Goal: Information Seeking & Learning: Check status

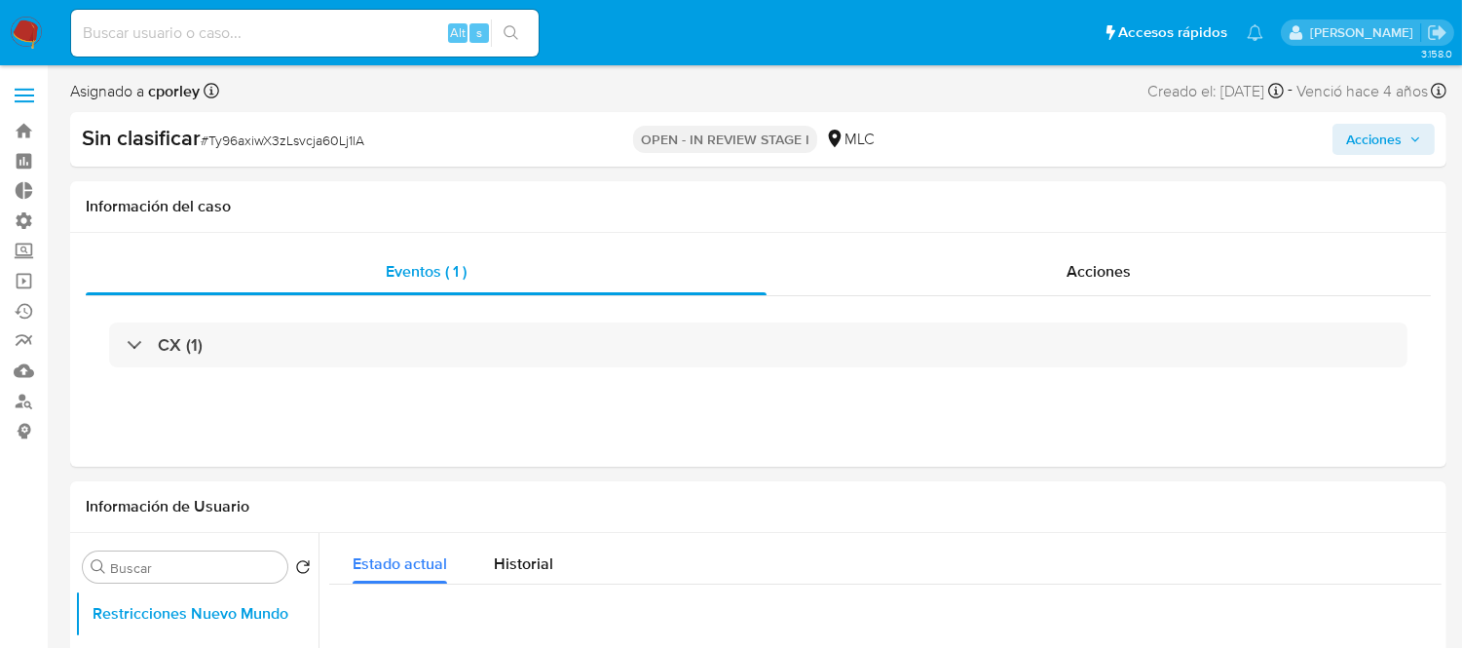
select select "10"
click at [245, 37] on input at bounding box center [305, 32] width 468 height 25
paste input "2313733405"
type input "2313733405"
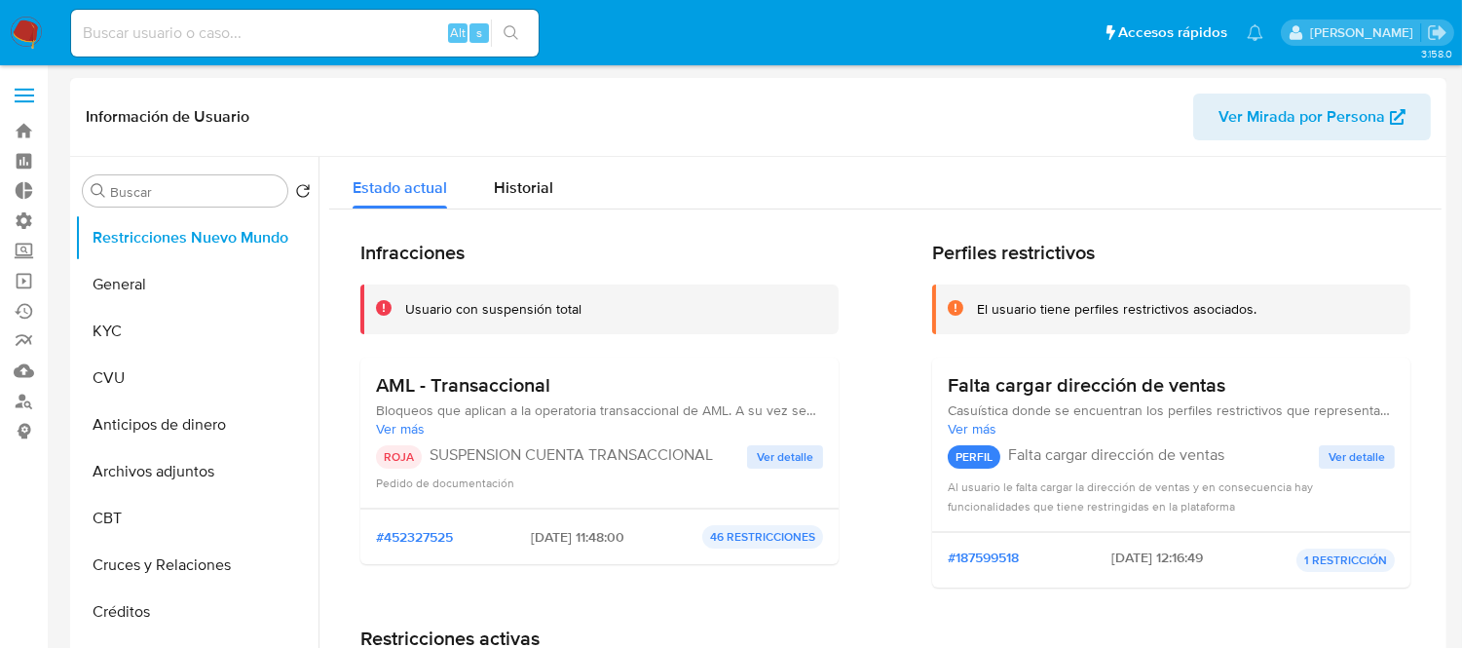
select select "10"
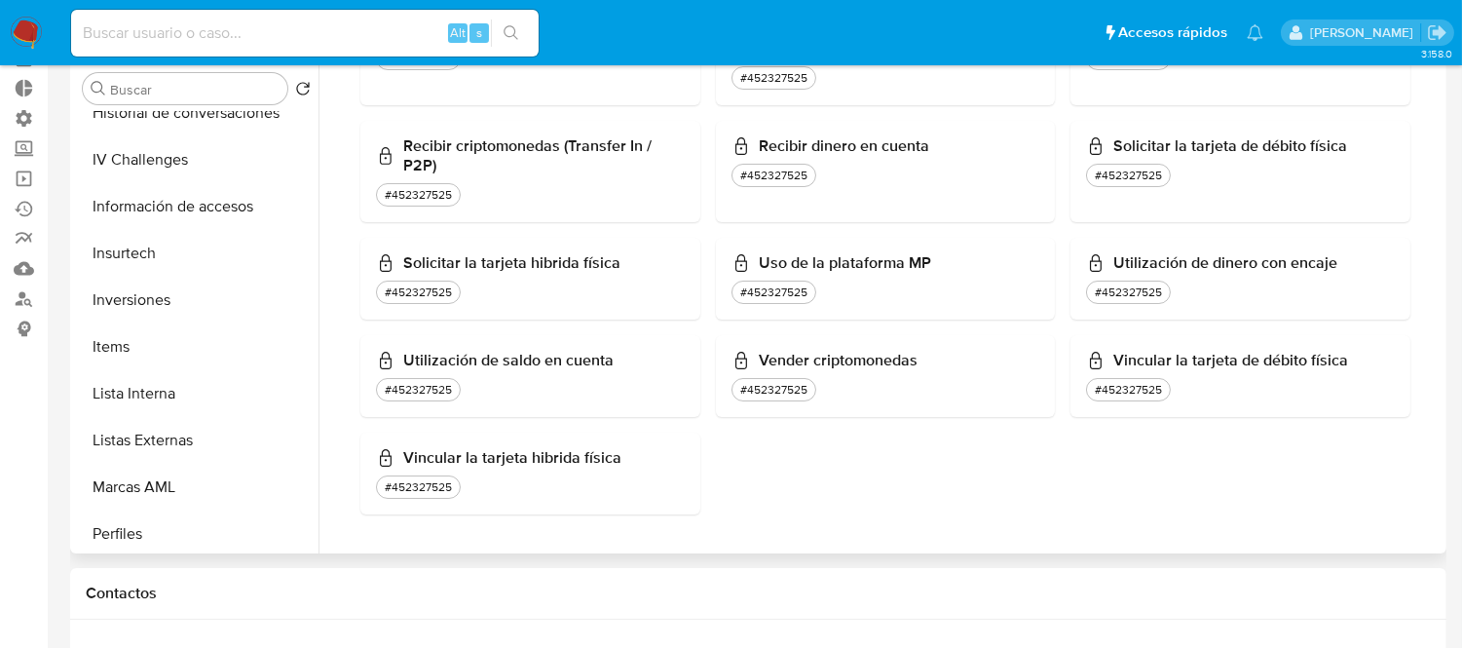
scroll to position [865, 0]
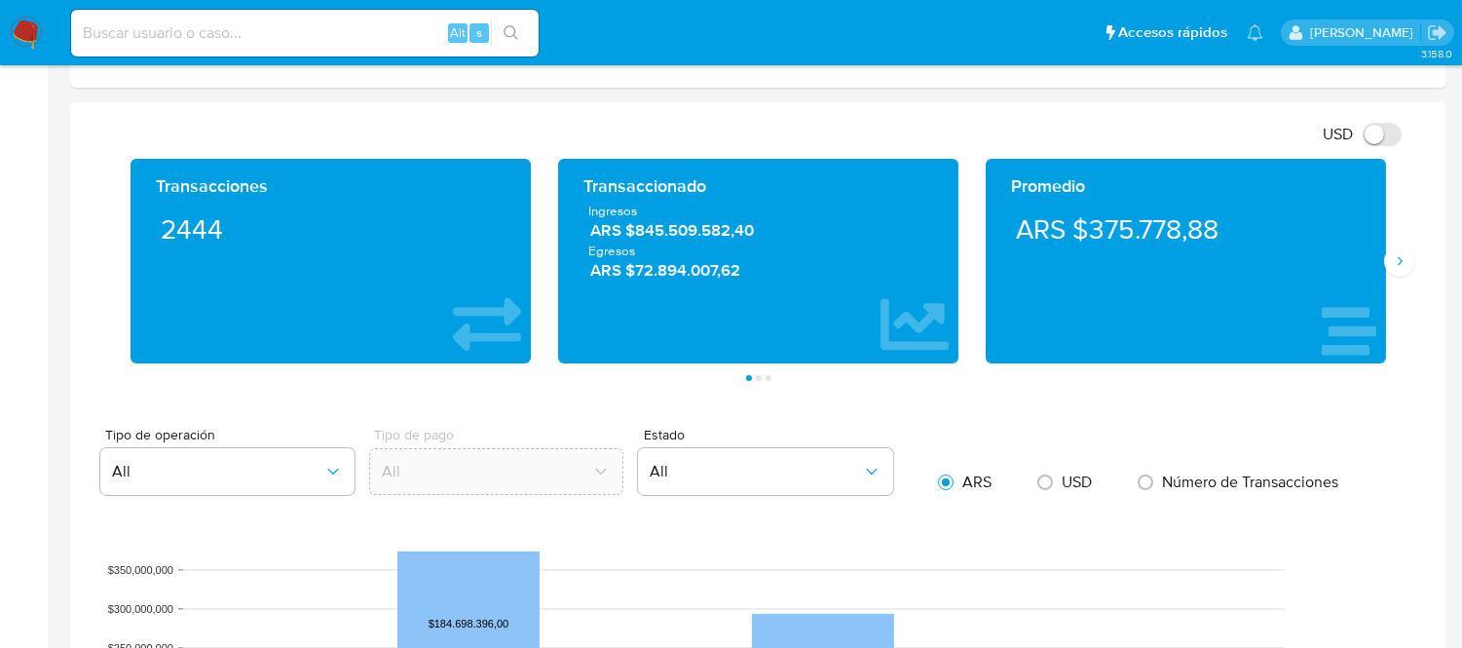
click at [638, 127] on div "USD Cambiar entre moneda local y dolar" at bounding box center [751, 134] width 1331 height 32
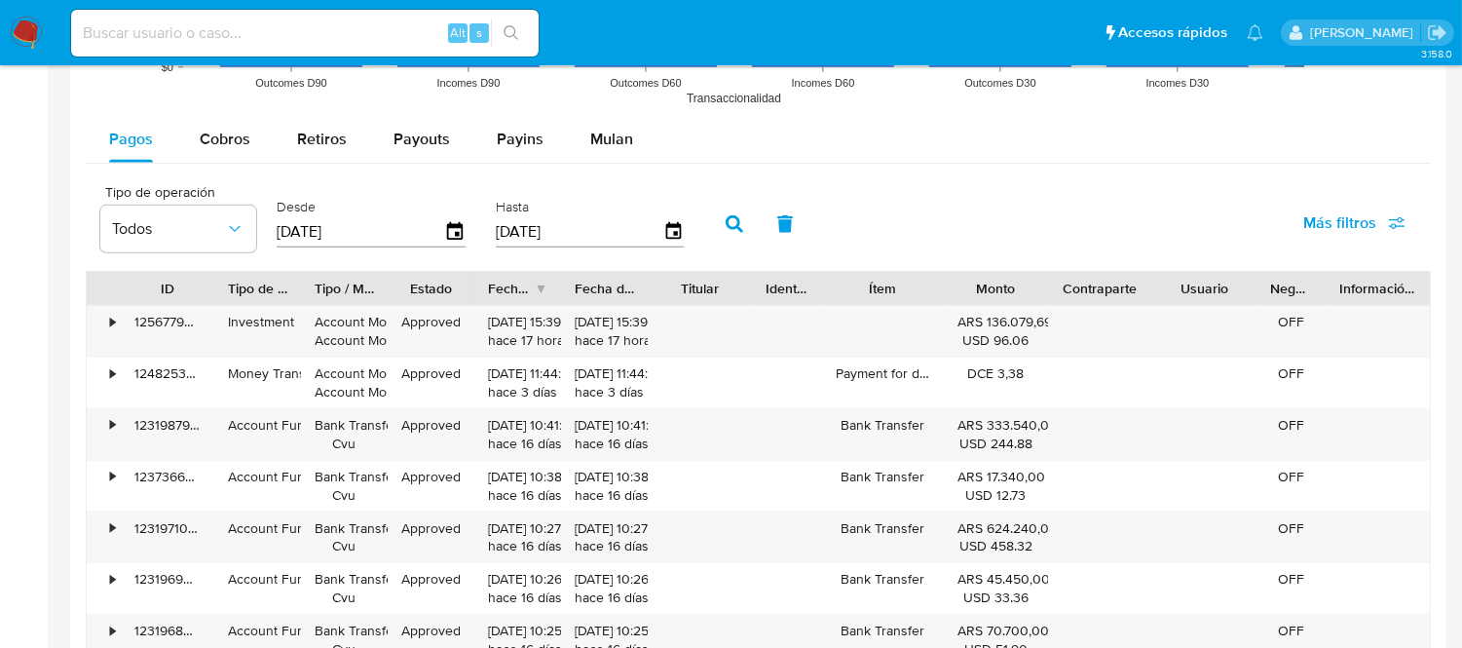
drag, startPoint x: 190, startPoint y: 299, endPoint x: 274, endPoint y: 292, distance: 84.1
click at [220, 298] on div at bounding box center [214, 288] width 35 height 33
click at [110, 320] on div "•" at bounding box center [112, 322] width 5 height 19
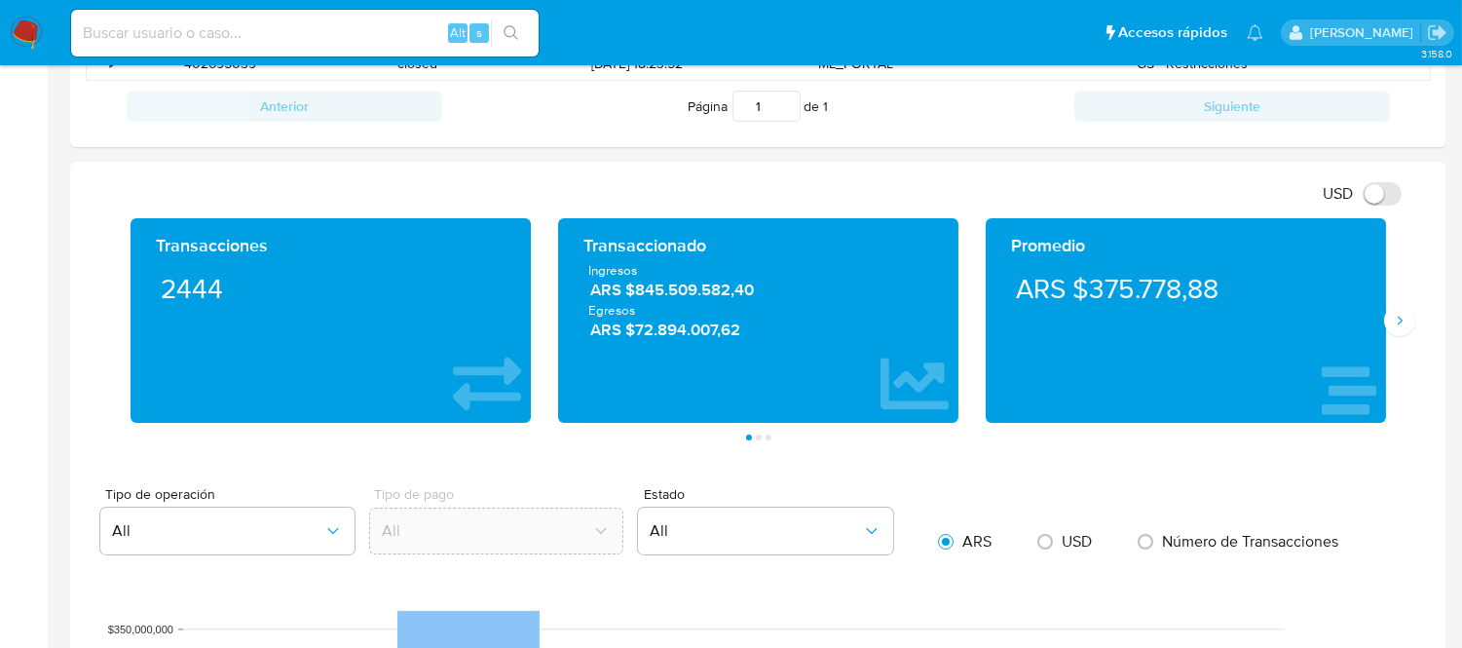
scroll to position [775, 0]
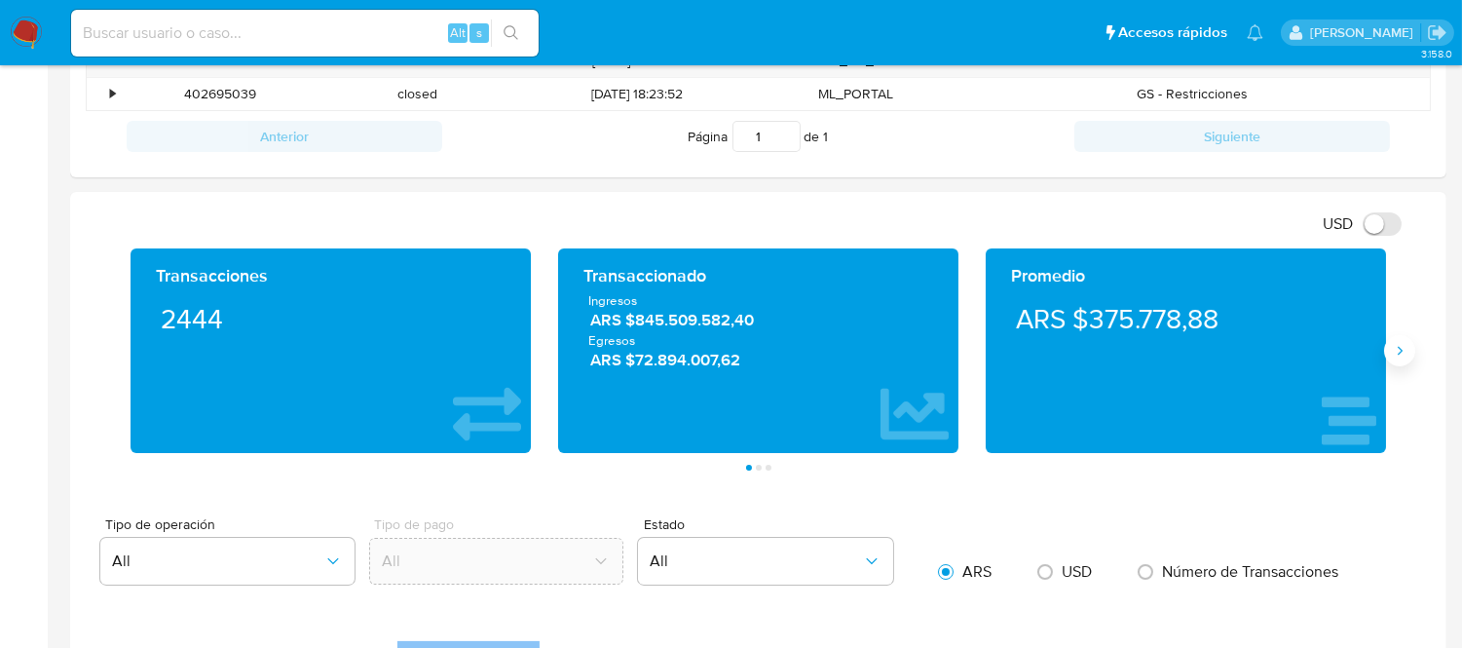
click at [1414, 346] on button "Siguiente" at bounding box center [1399, 350] width 31 height 31
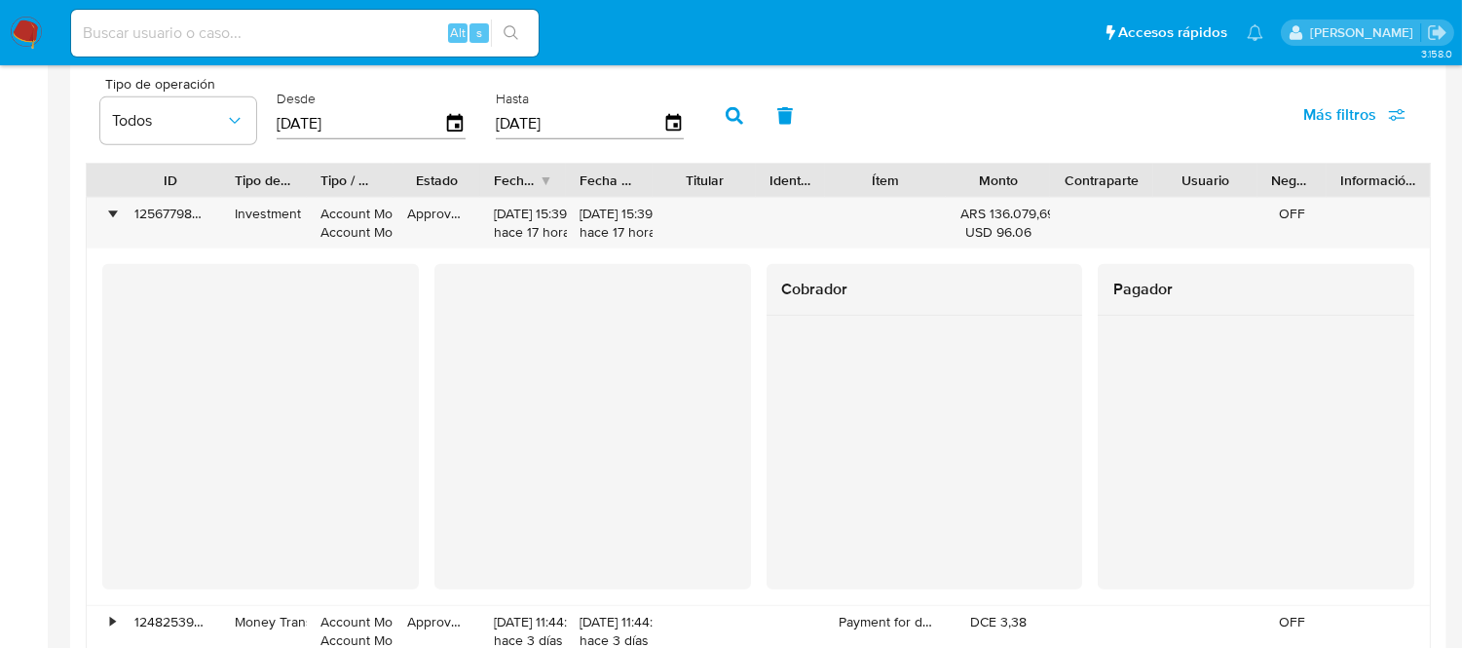
scroll to position [1641, 0]
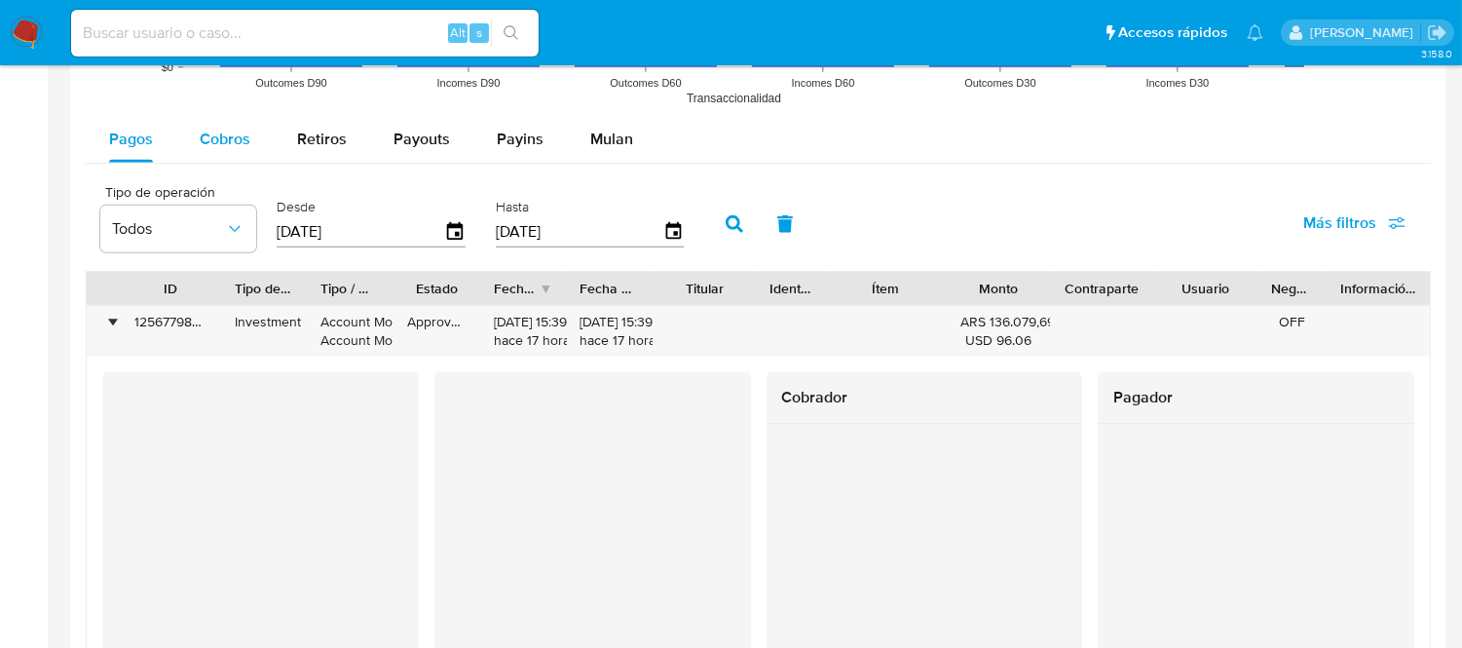
click at [211, 147] on span "Cobros" at bounding box center [225, 139] width 51 height 22
select select "10"
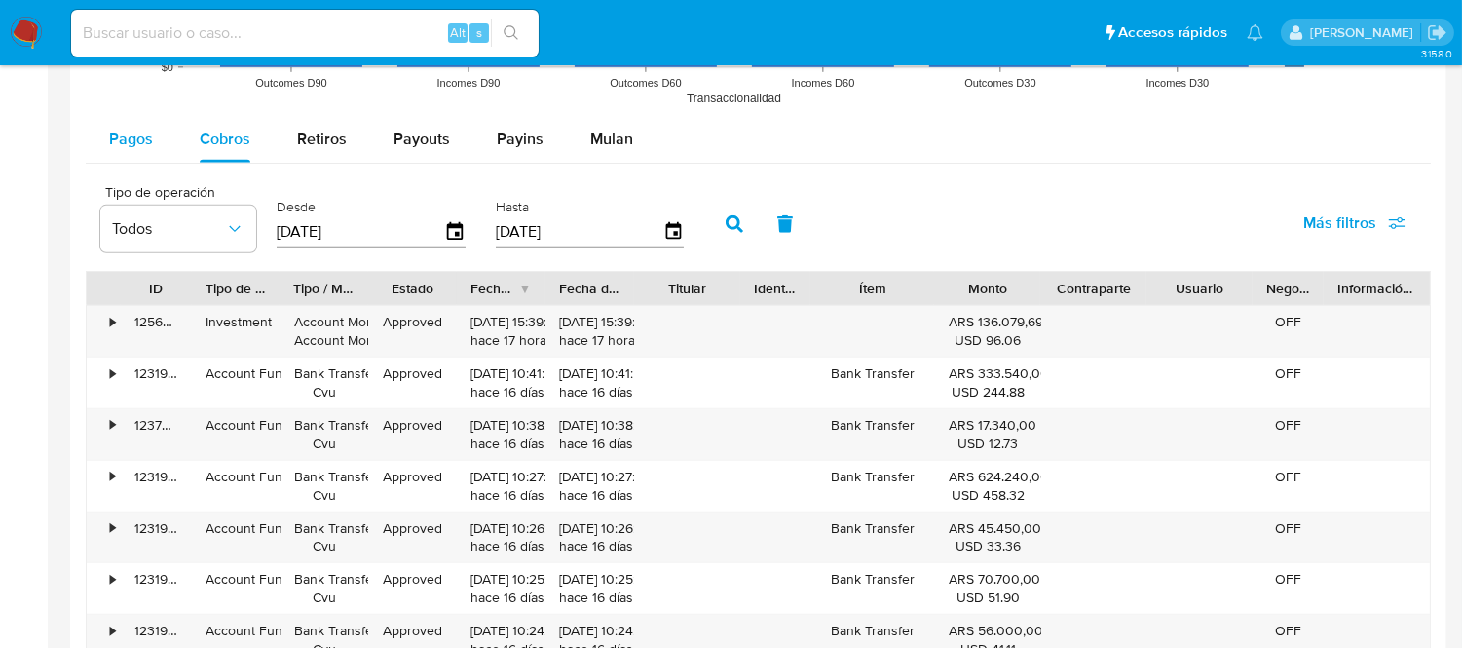
click at [143, 136] on span "Pagos" at bounding box center [131, 139] width 44 height 22
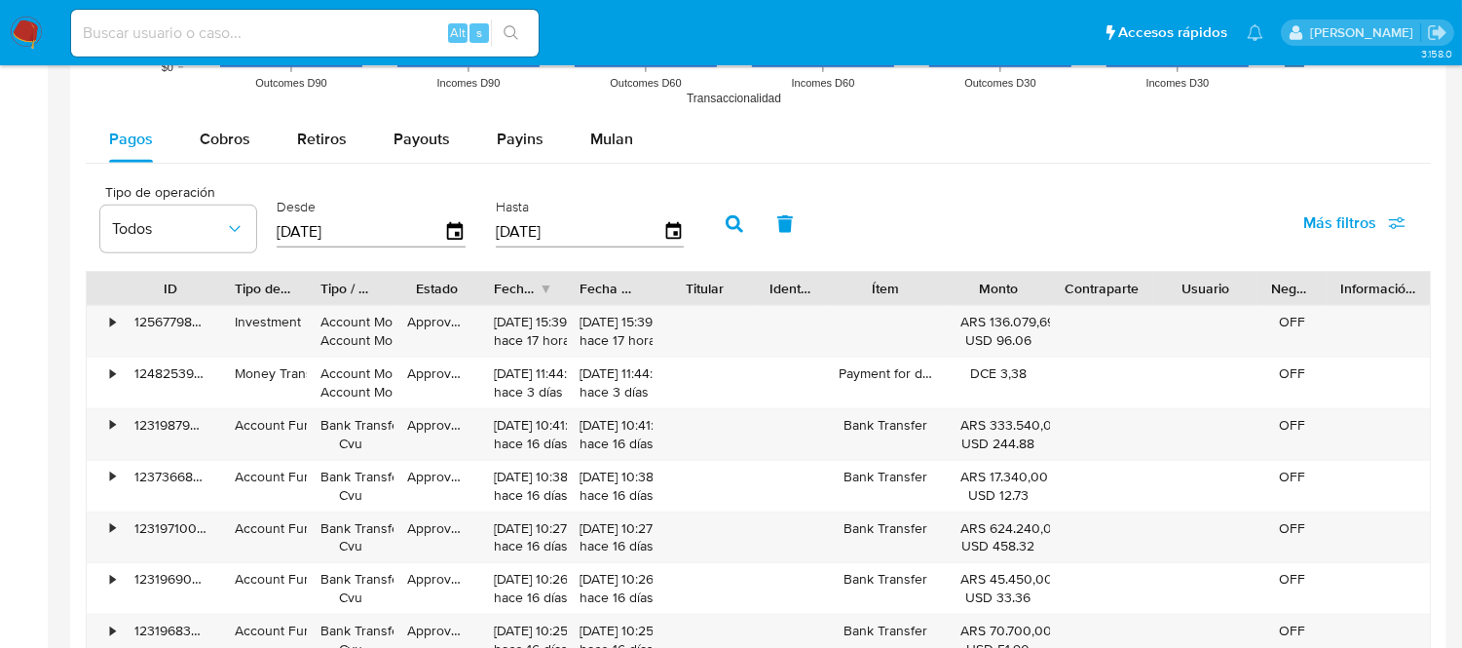
click at [137, 30] on input at bounding box center [305, 32] width 468 height 25
paste input "2383088190"
type input "2383088190"
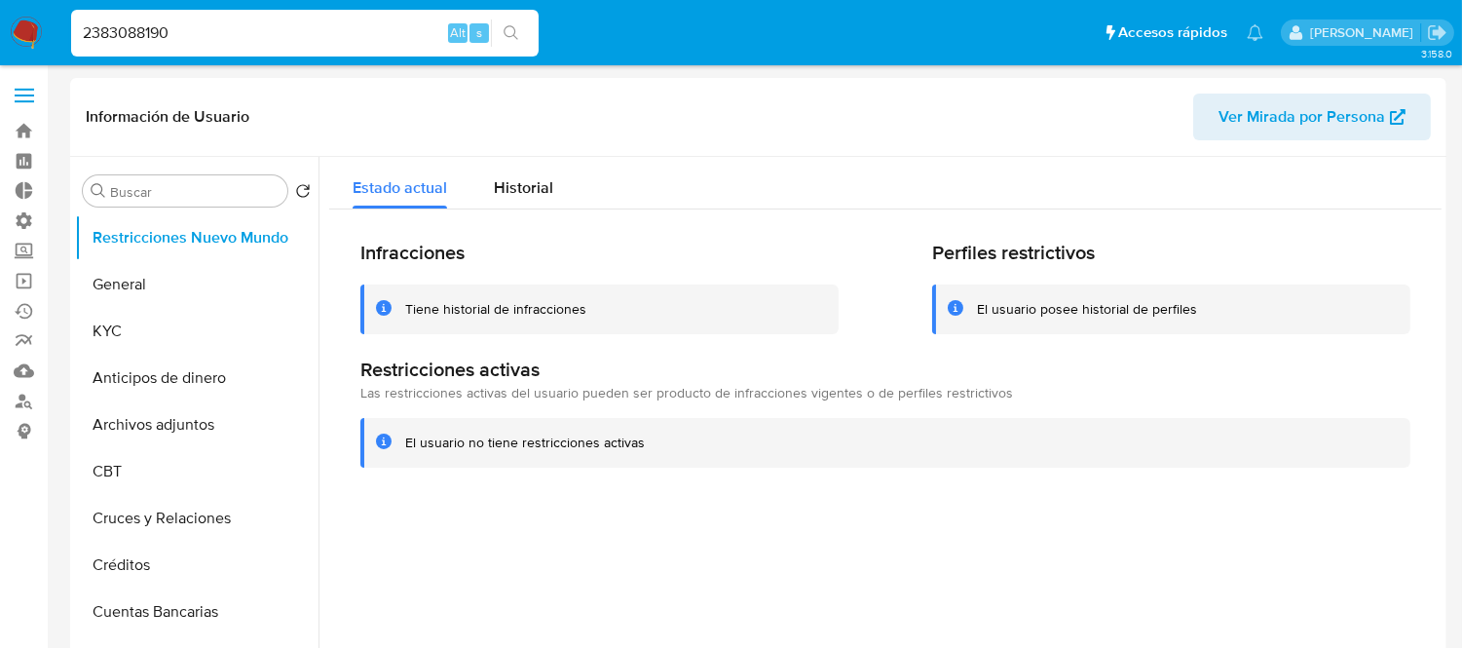
select select "10"
click at [222, 31] on input "2383088190" at bounding box center [305, 32] width 468 height 25
paste input "1298699353"
type input "1298699353"
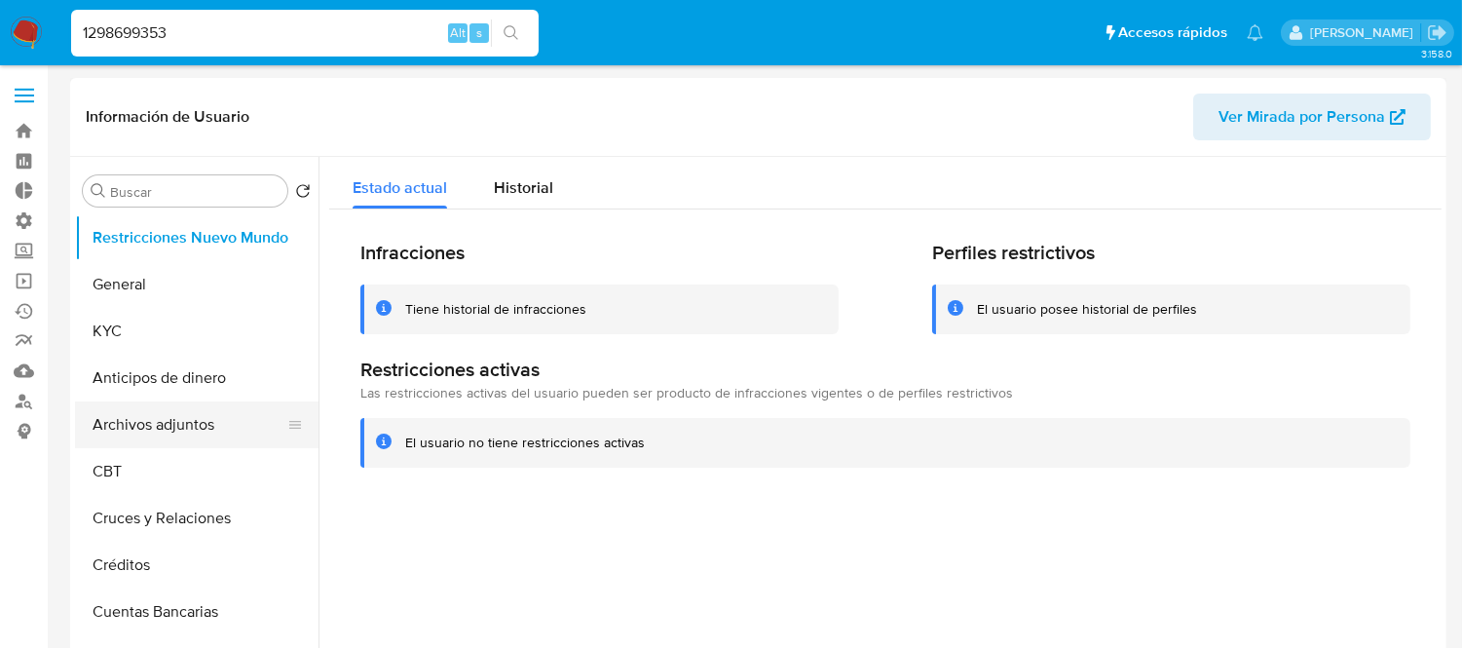
select select "10"
click at [513, 189] on span "Historial" at bounding box center [523, 187] width 59 height 22
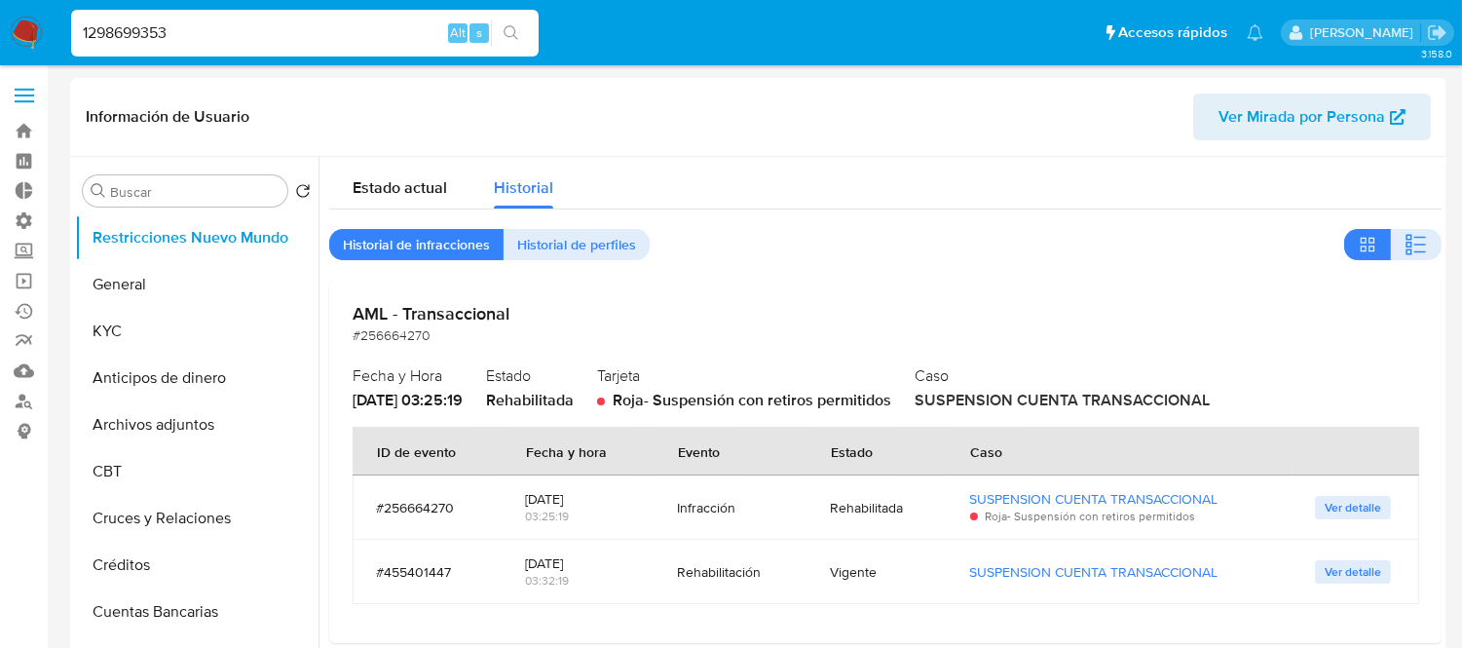
click at [140, 36] on input "1298699353" at bounding box center [305, 32] width 468 height 25
paste input "2383088190"
type input "2383088190"
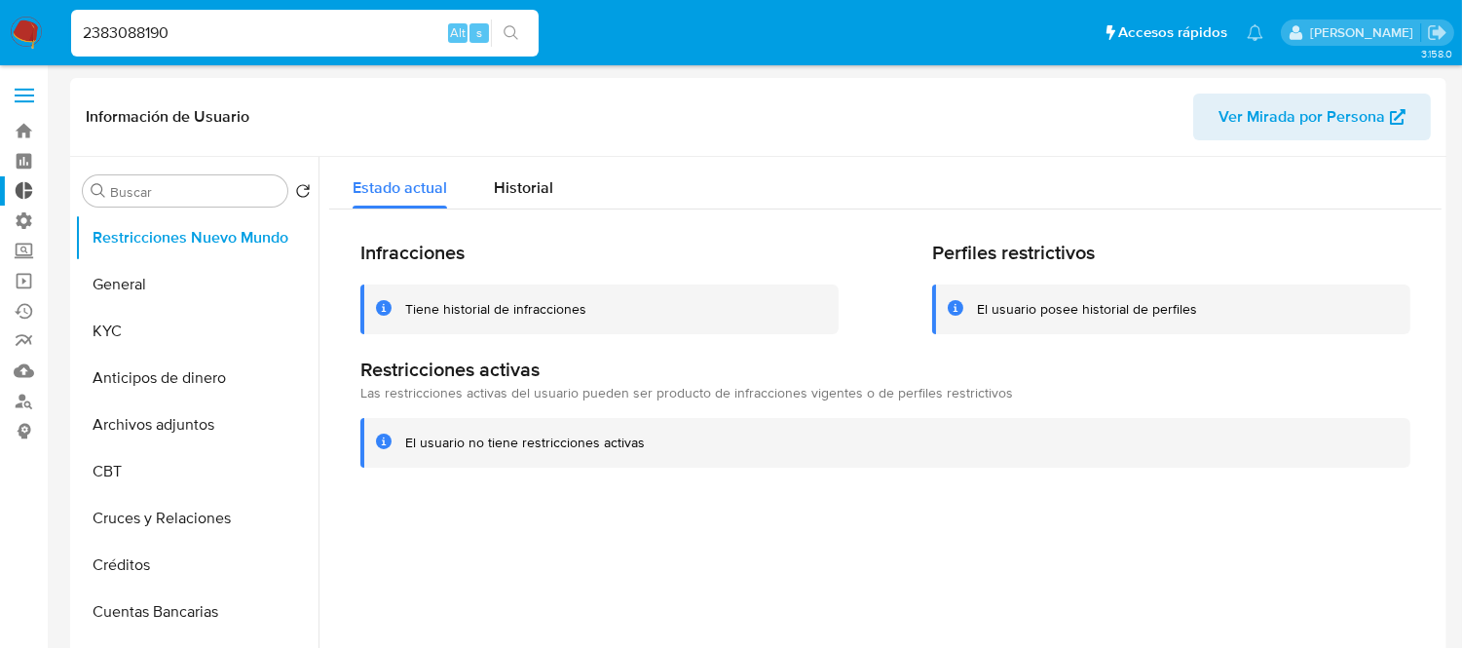
select select "10"
click at [540, 176] on span "Historial" at bounding box center [523, 187] width 59 height 22
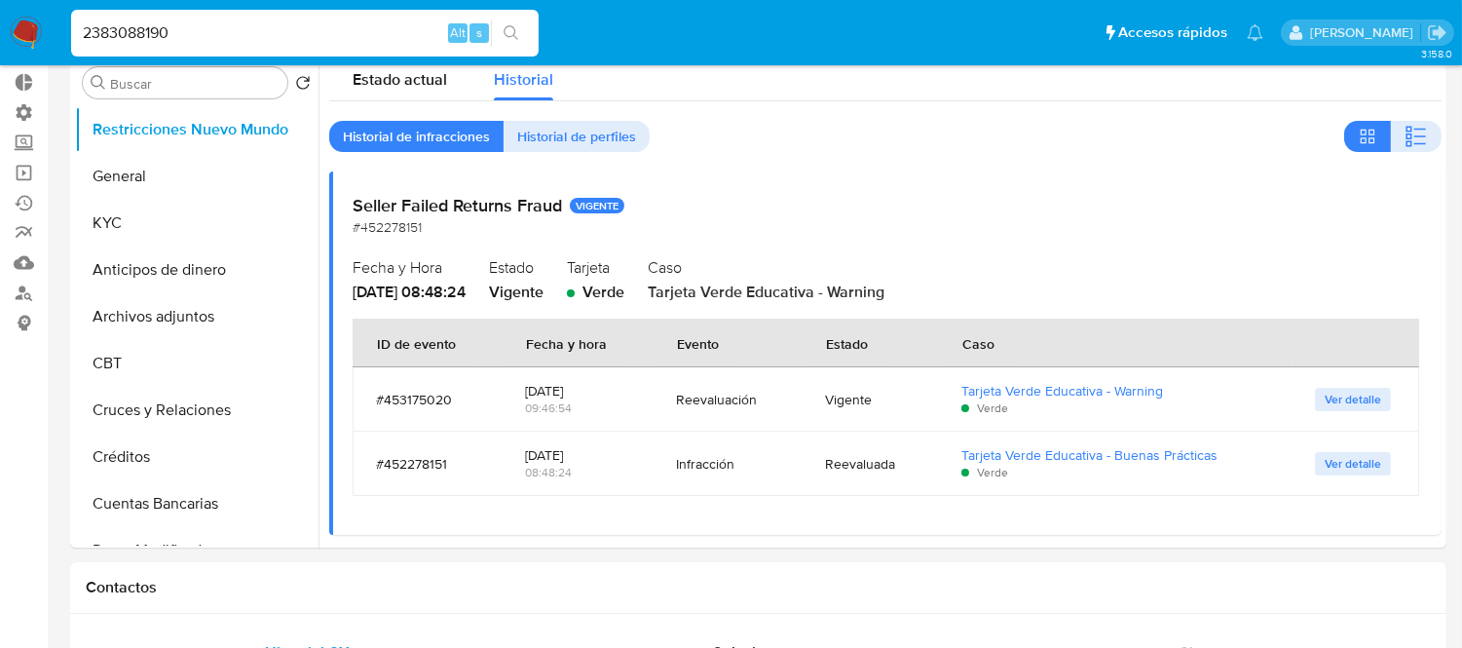
click at [134, 26] on input "2383088190" at bounding box center [305, 32] width 468 height 25
paste input "307331175"
type input "307331175"
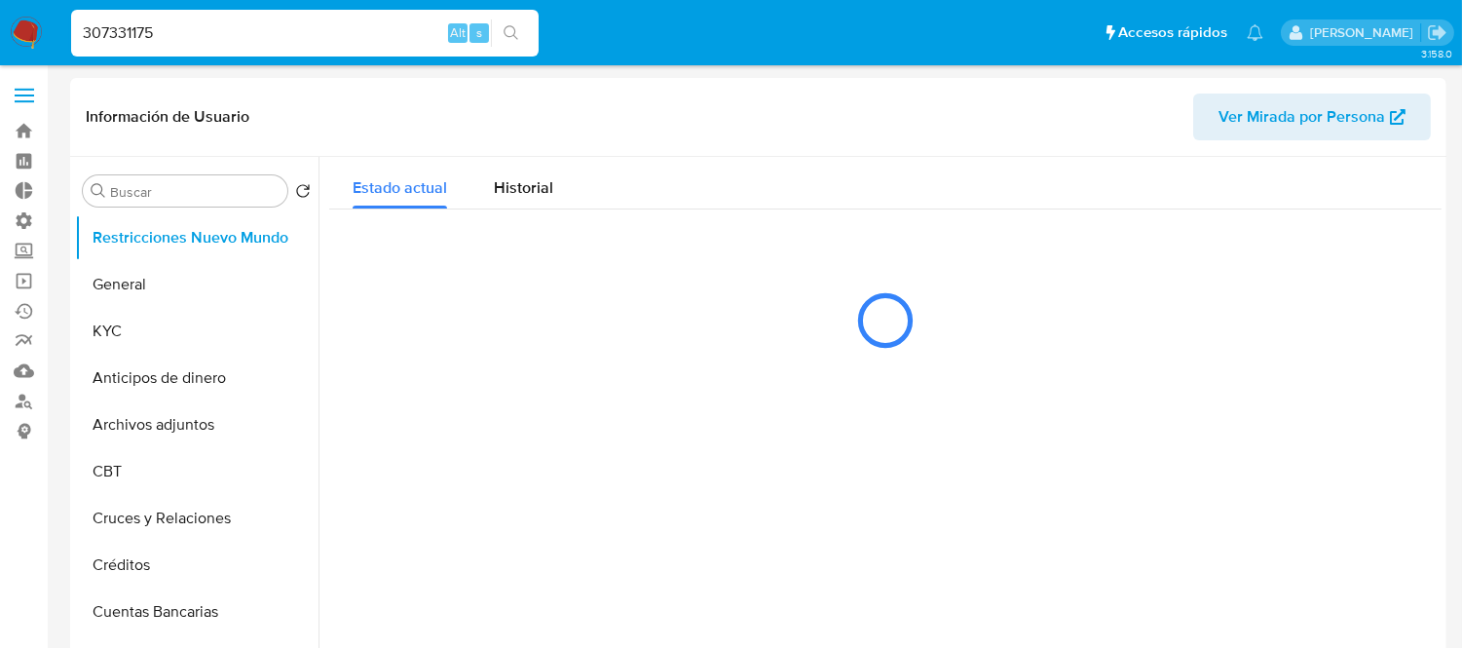
select select "10"
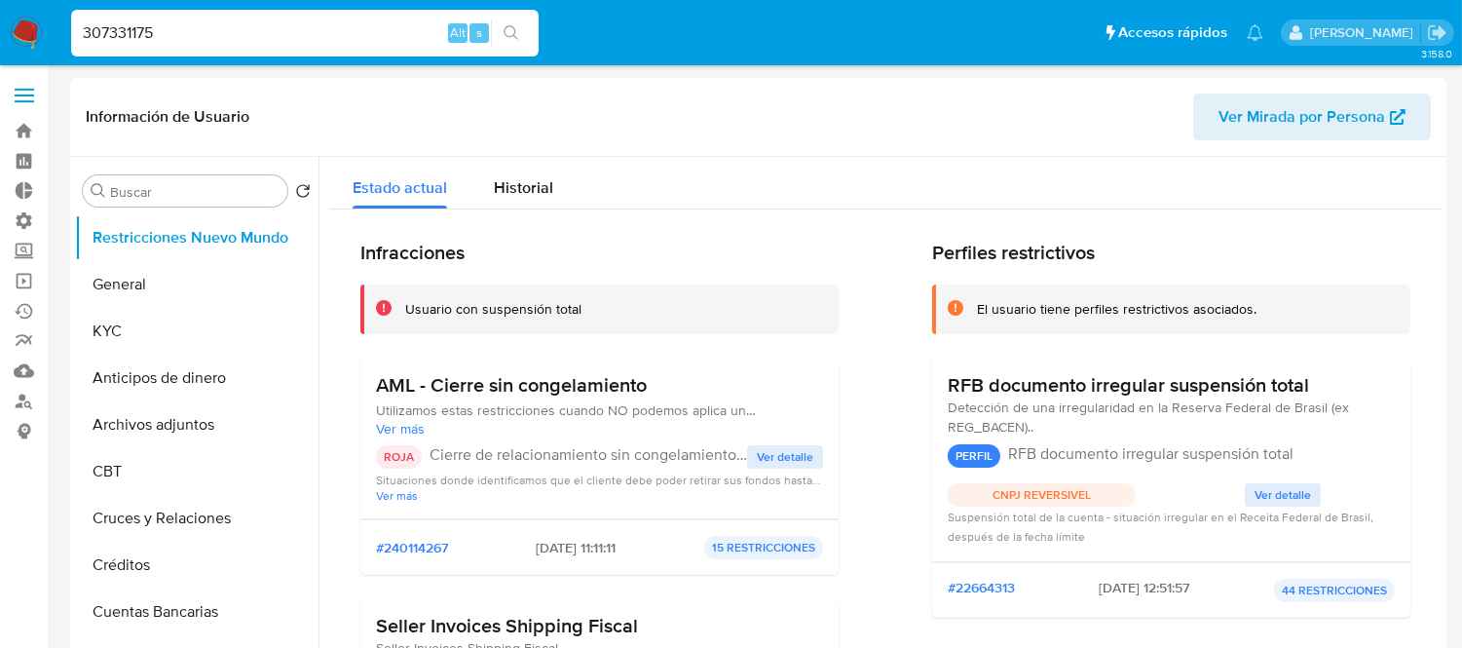
click at [792, 450] on span "Ver detalle" at bounding box center [785, 456] width 57 height 19
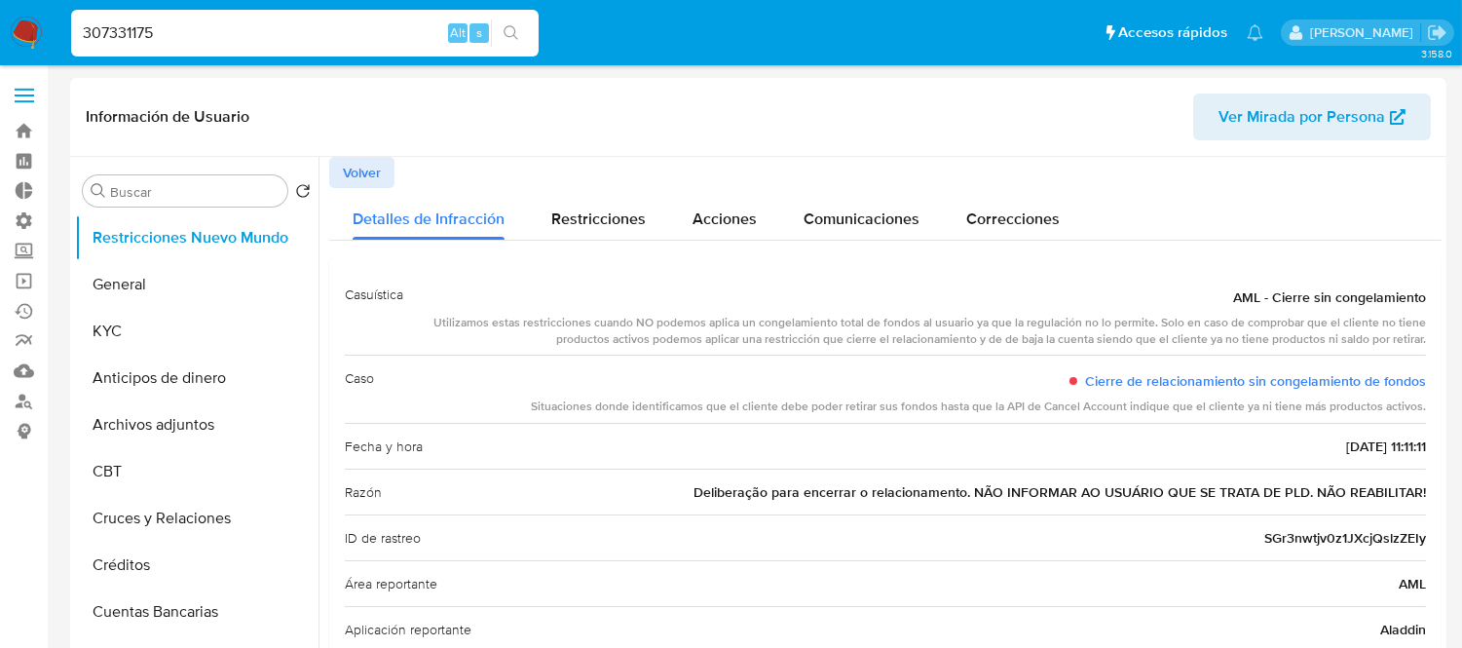
click at [363, 171] on span "Volver" at bounding box center [362, 172] width 38 height 27
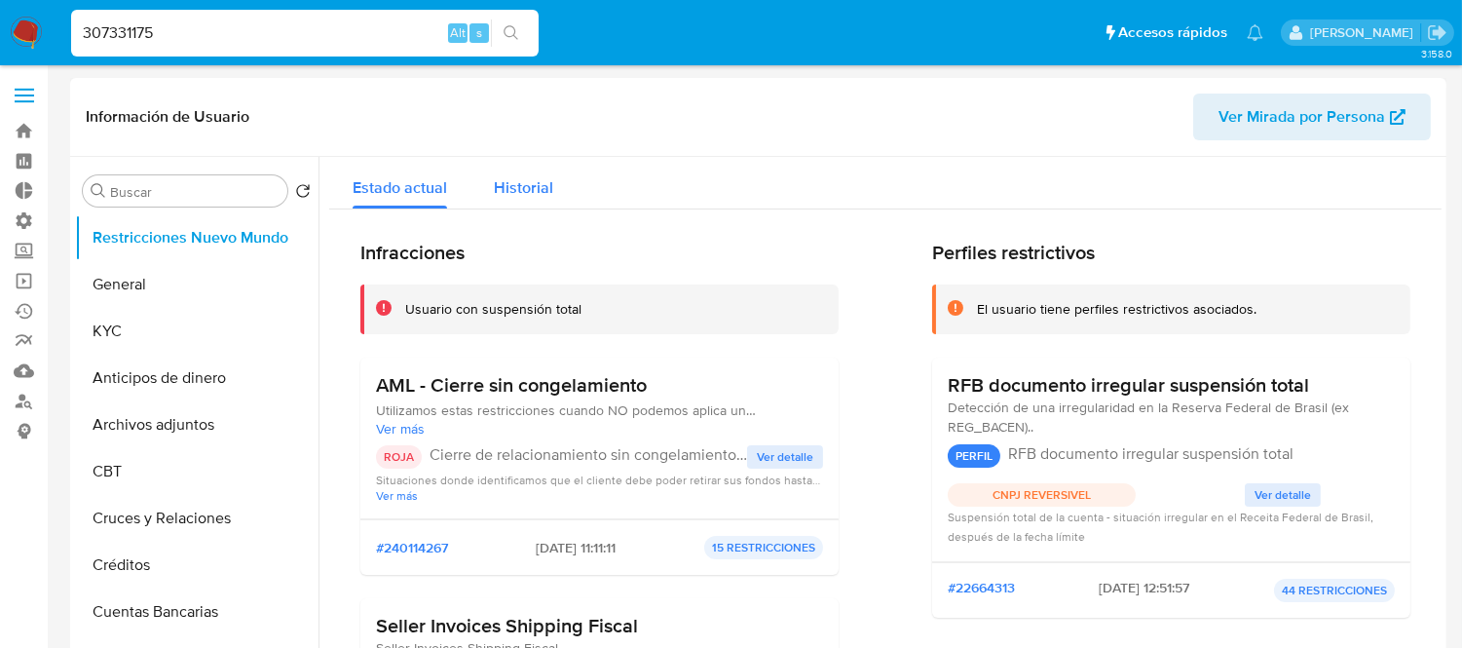
click at [494, 167] on div "Historial" at bounding box center [523, 183] width 59 height 52
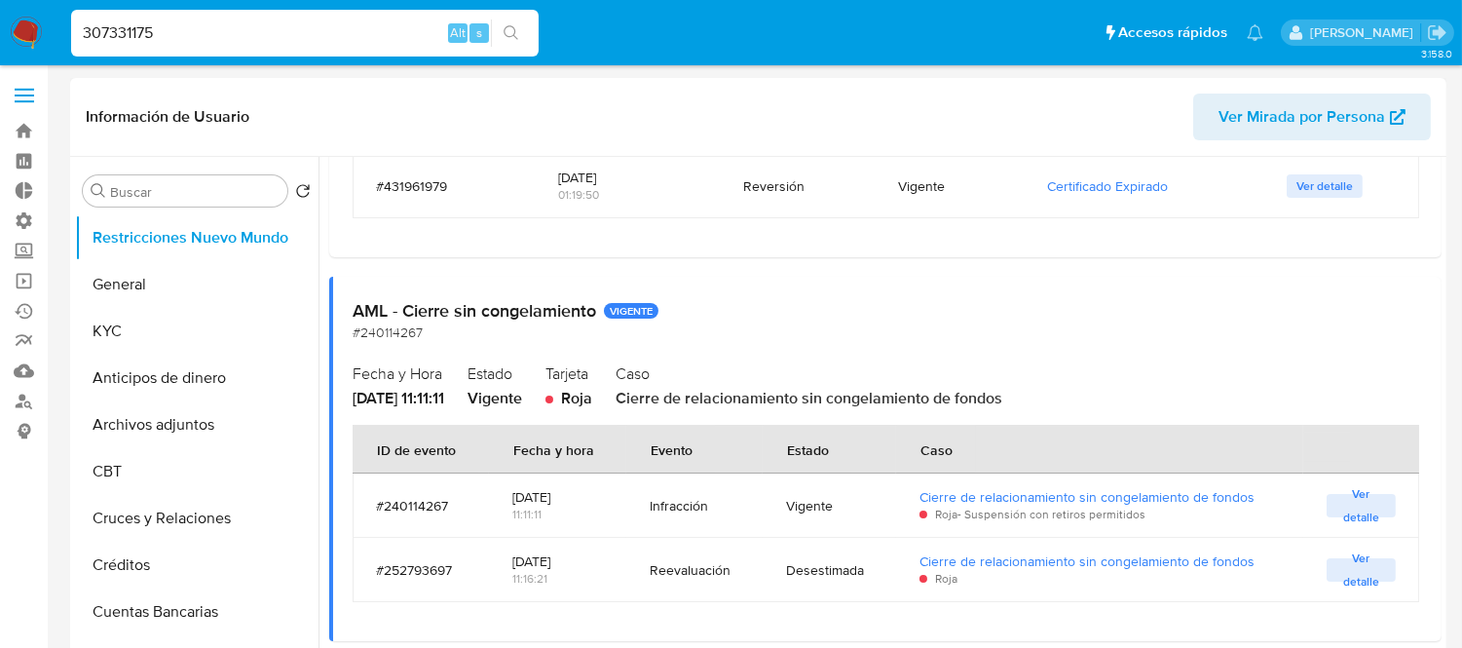
scroll to position [1299, 0]
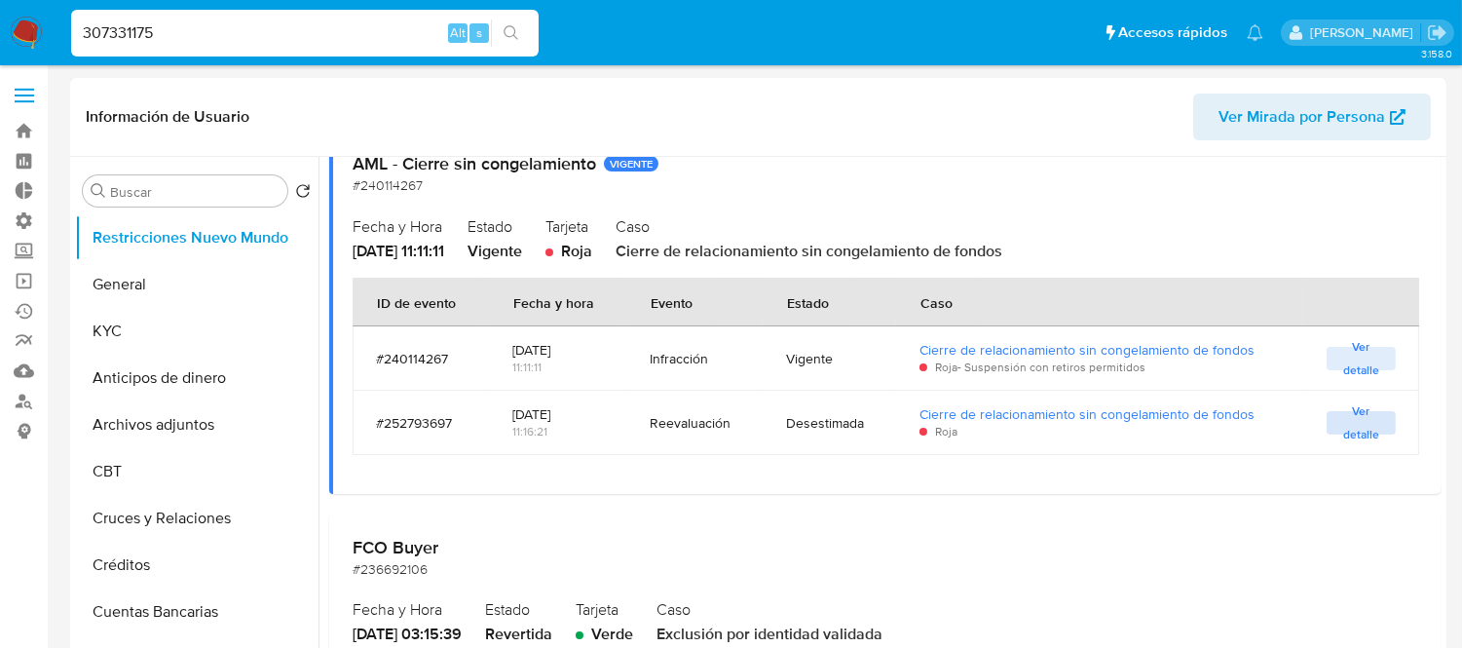
click at [1364, 424] on span "Ver detalle" at bounding box center [1362, 422] width 50 height 19
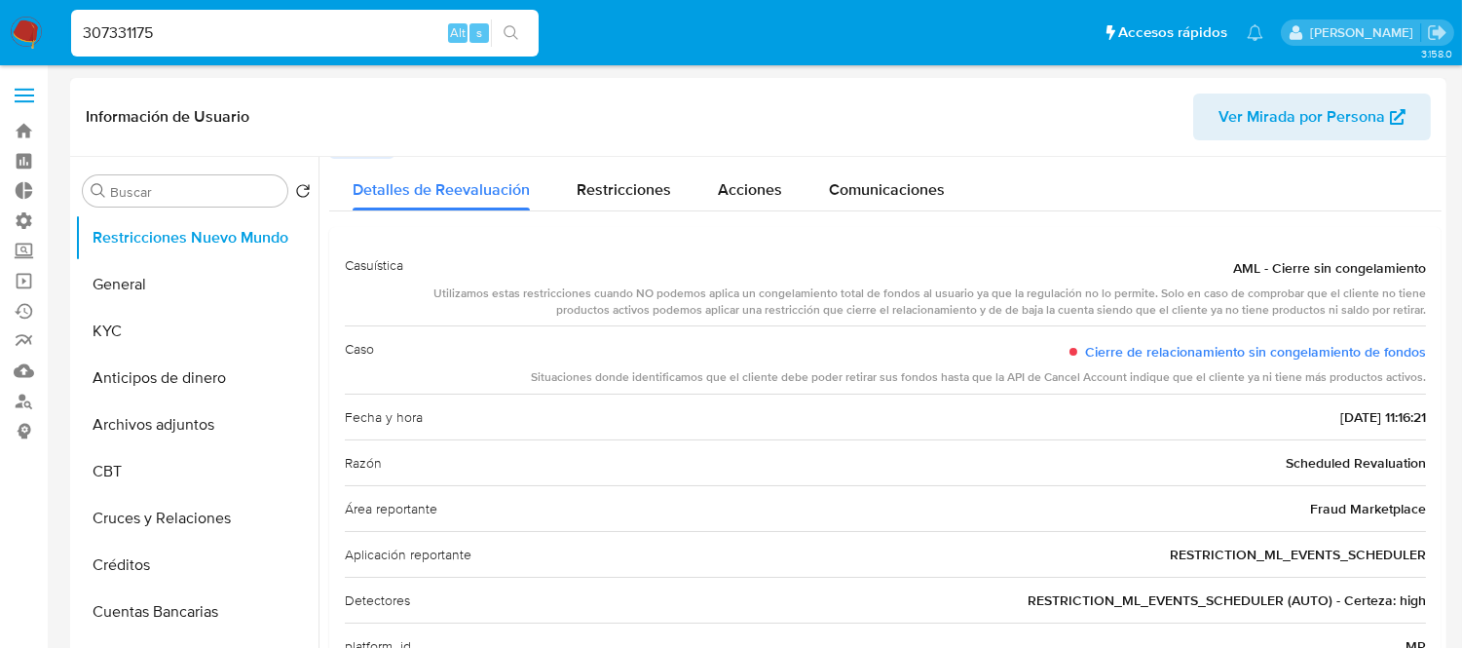
scroll to position [0, 0]
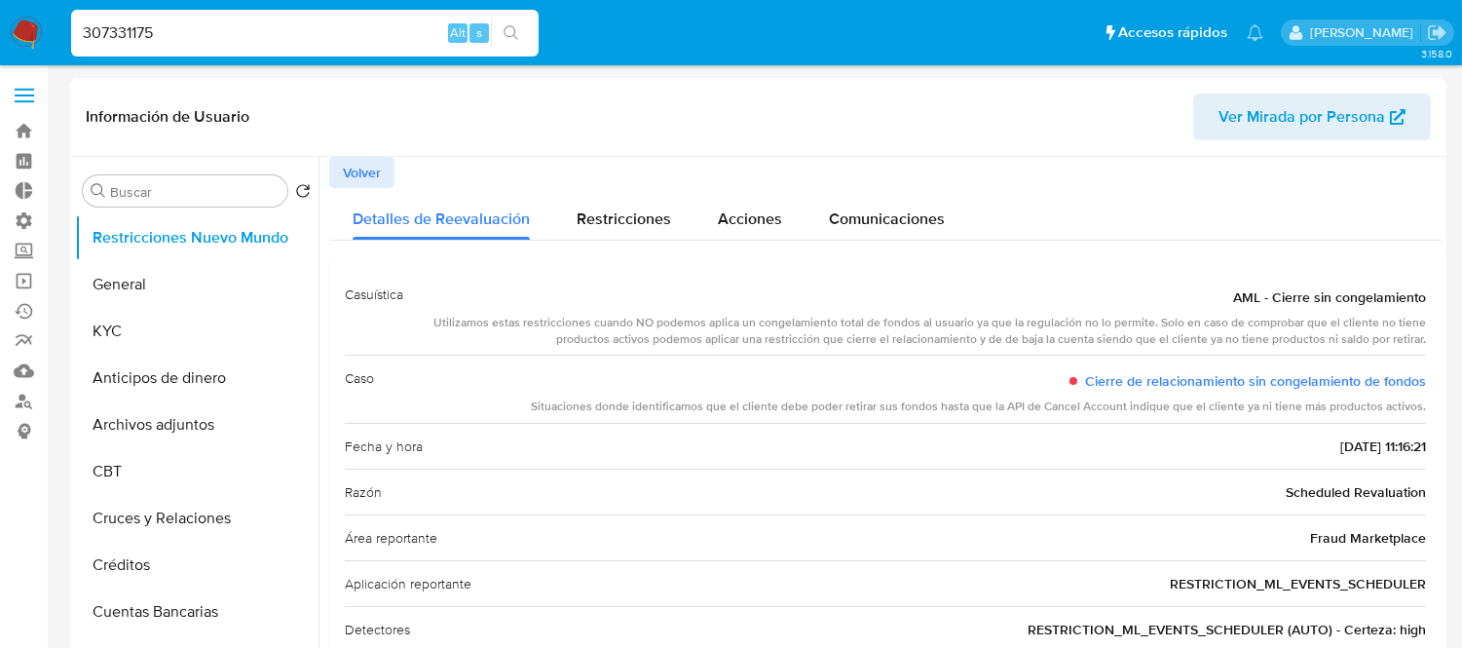
click at [351, 160] on span "Volver" at bounding box center [362, 172] width 38 height 27
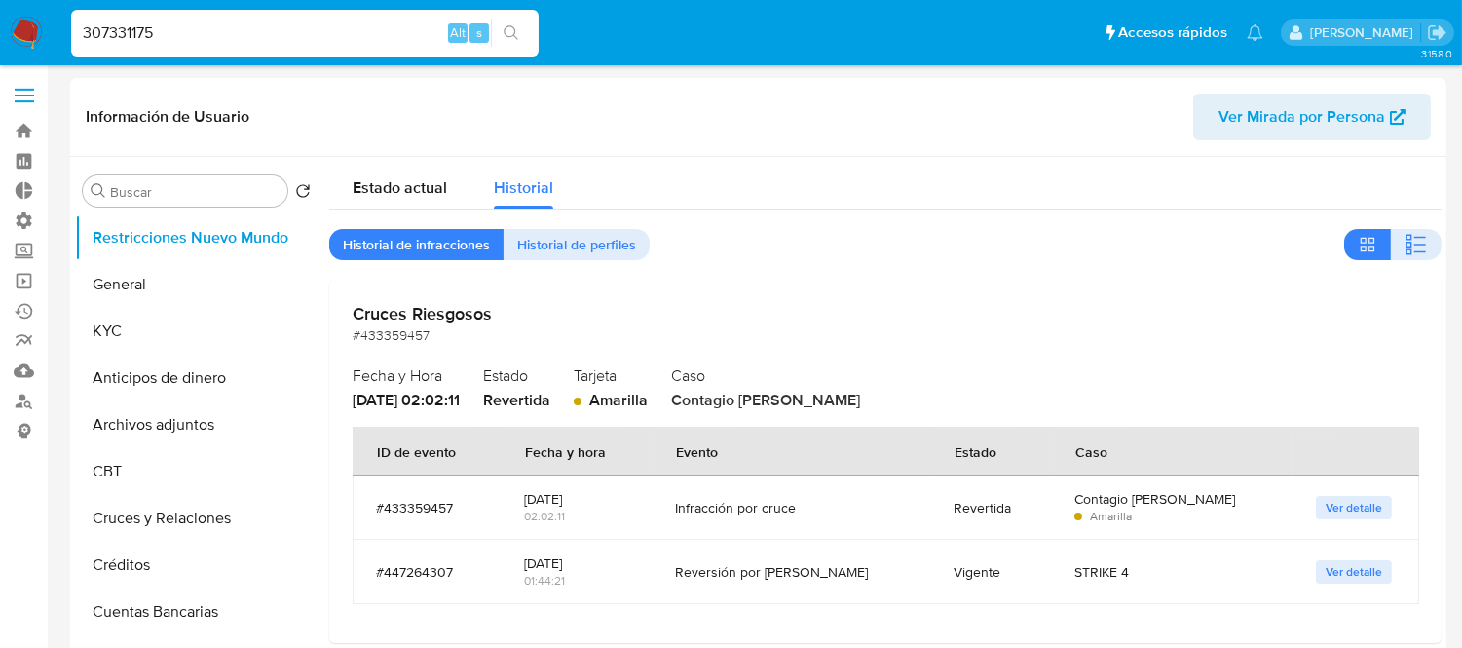
click at [118, 39] on input "307331175" at bounding box center [305, 32] width 468 height 25
paste input "2679601843"
type input "2679601843"
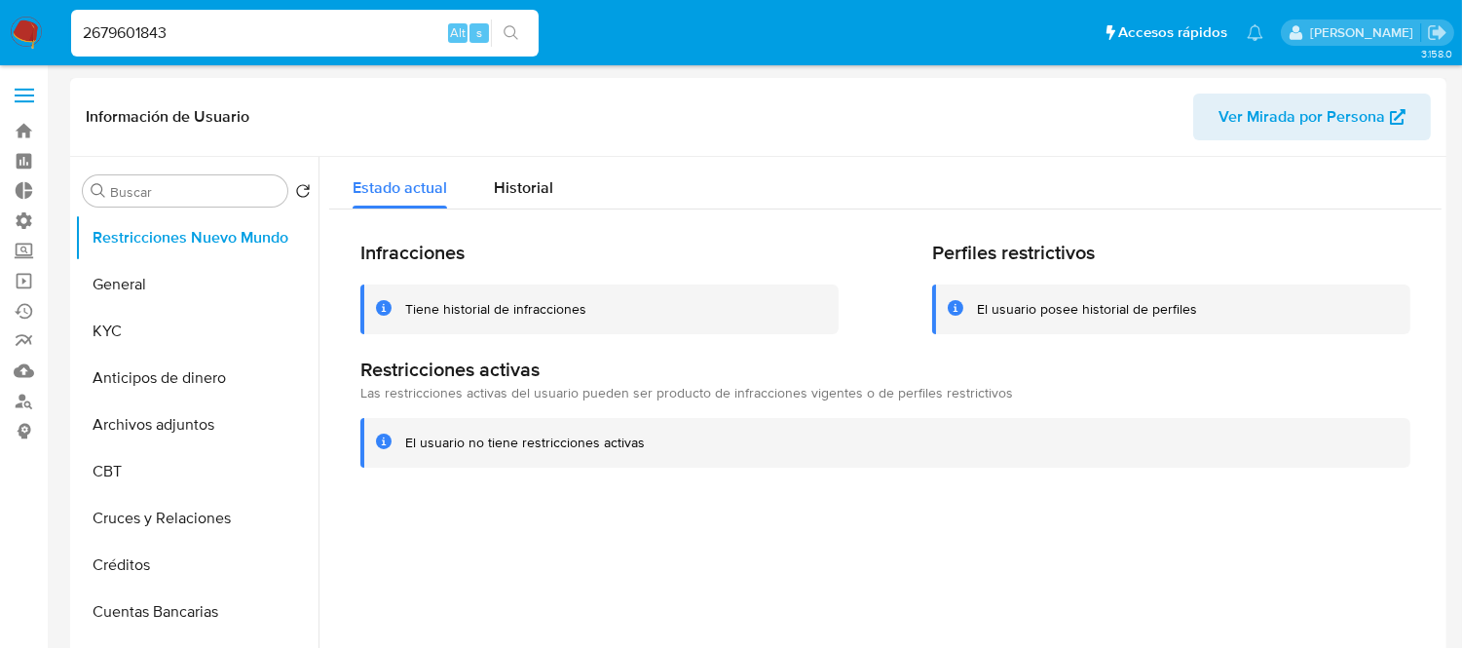
select select "10"
click at [497, 168] on div "Historial" at bounding box center [523, 183] width 59 height 52
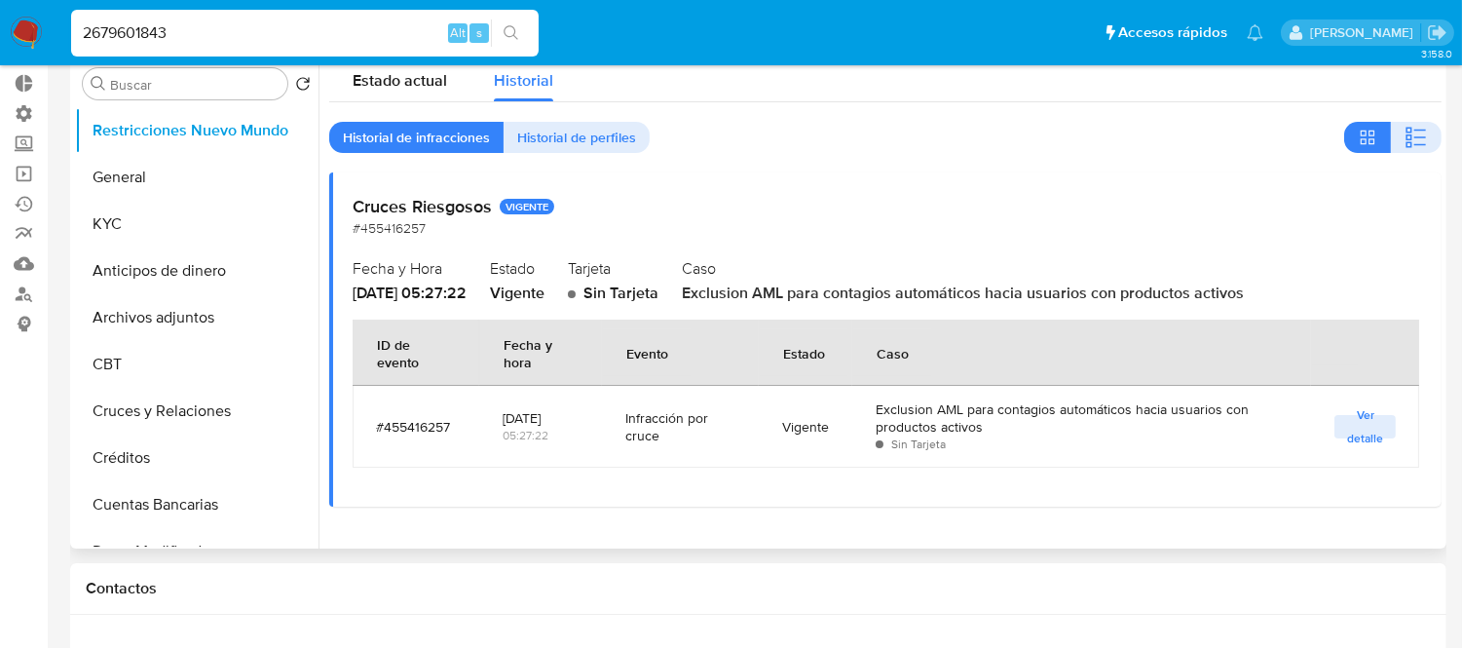
scroll to position [108, 0]
click at [1344, 432] on span "Ver detalle" at bounding box center [1365, 425] width 42 height 19
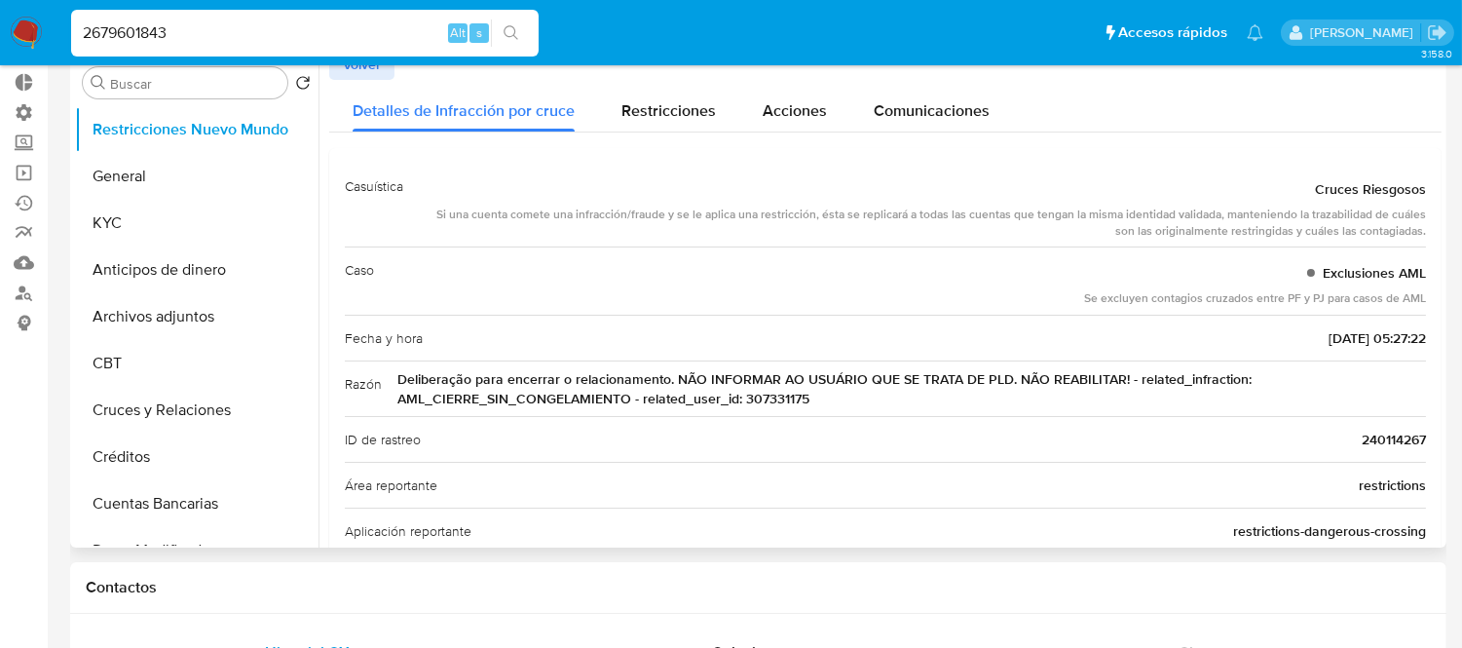
click at [371, 65] on span "Volver" at bounding box center [362, 64] width 38 height 27
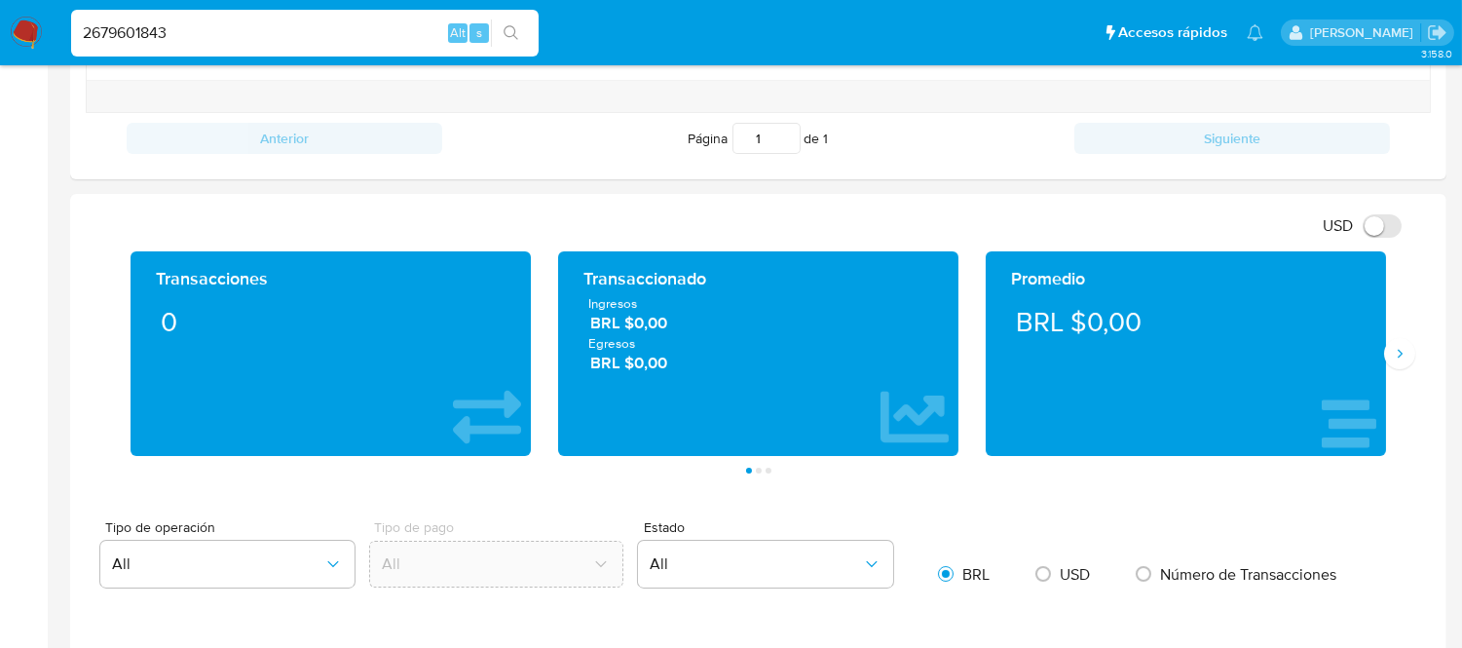
scroll to position [865, 0]
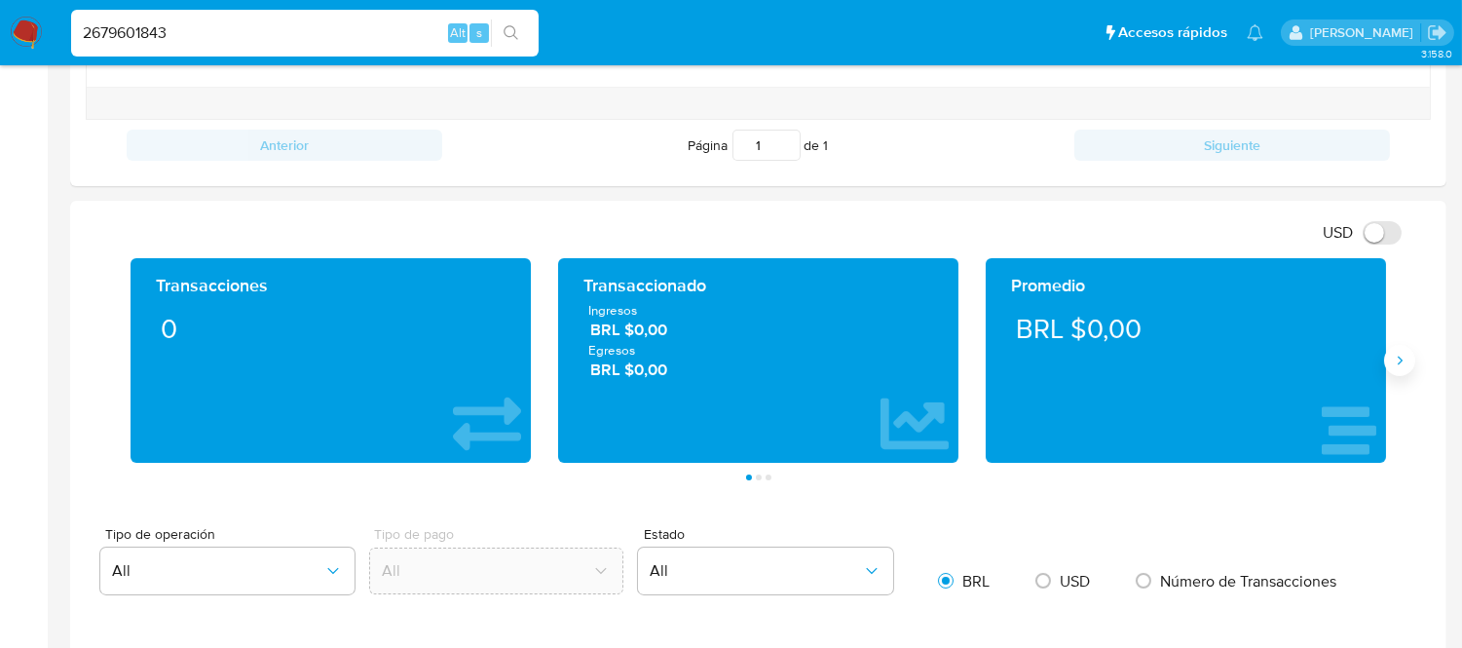
click at [1394, 362] on icon "Siguiente" at bounding box center [1400, 361] width 16 height 16
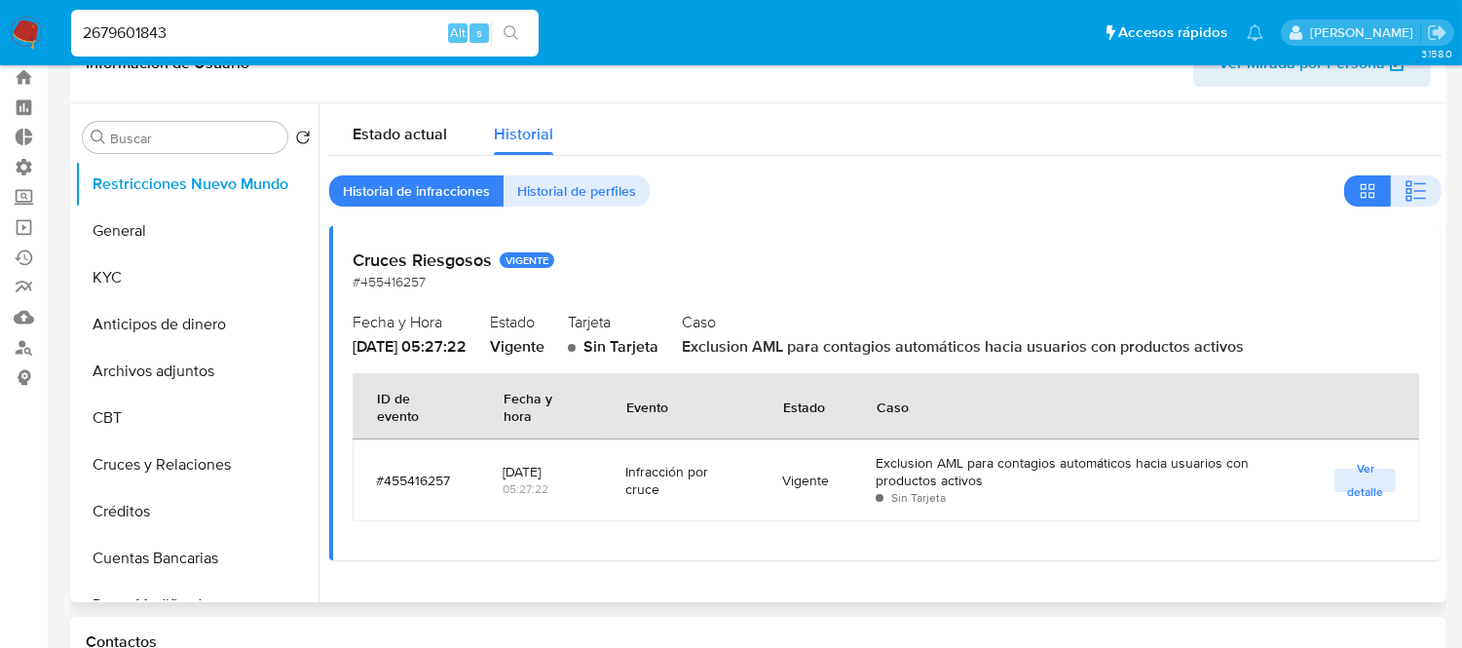
scroll to position [0, 0]
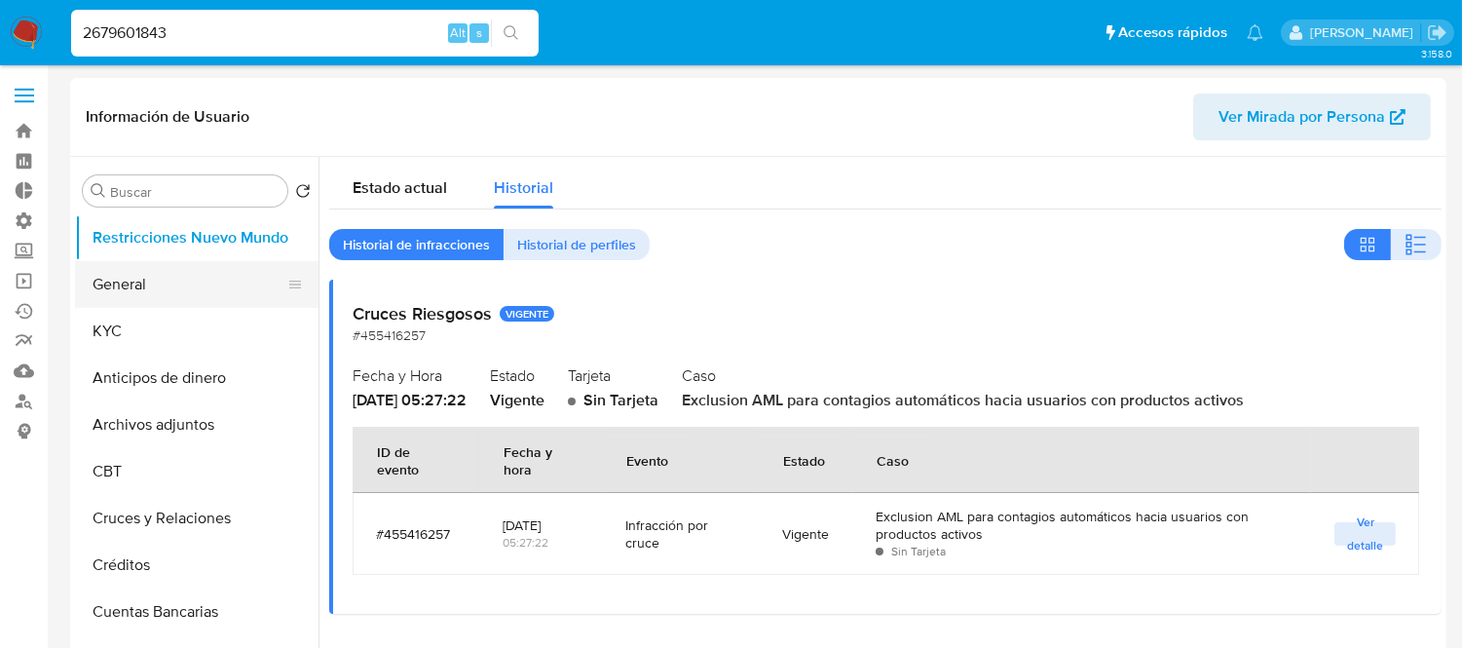
click at [142, 294] on button "General" at bounding box center [189, 284] width 228 height 47
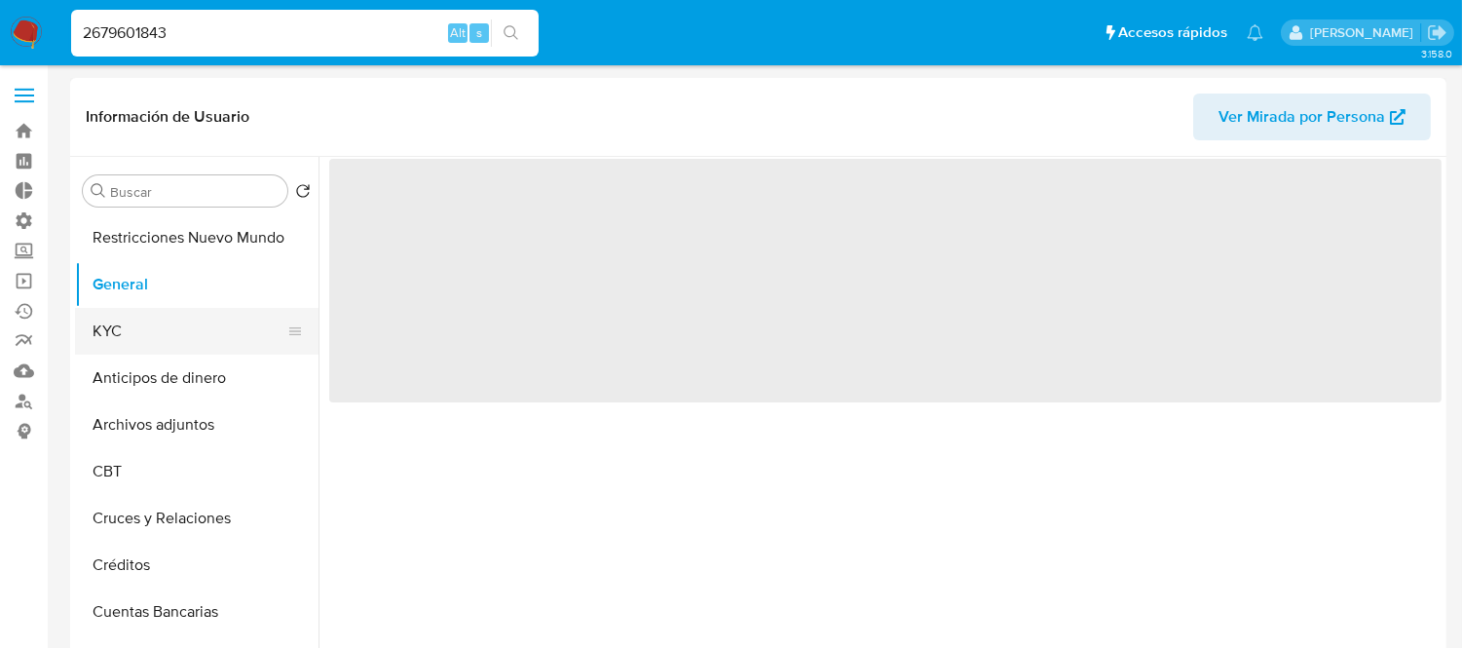
click at [142, 323] on button "KYC" at bounding box center [189, 331] width 228 height 47
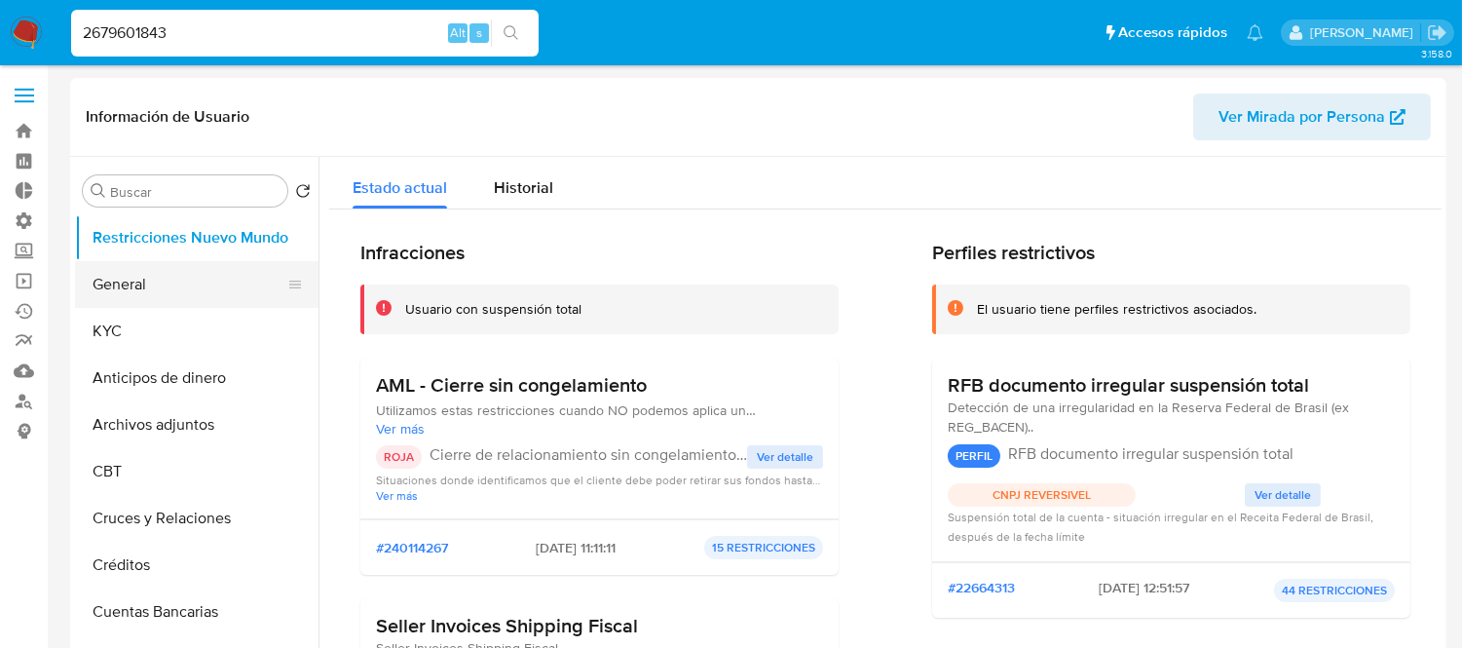
select select "10"
click at [158, 349] on button "KYC" at bounding box center [189, 331] width 228 height 47
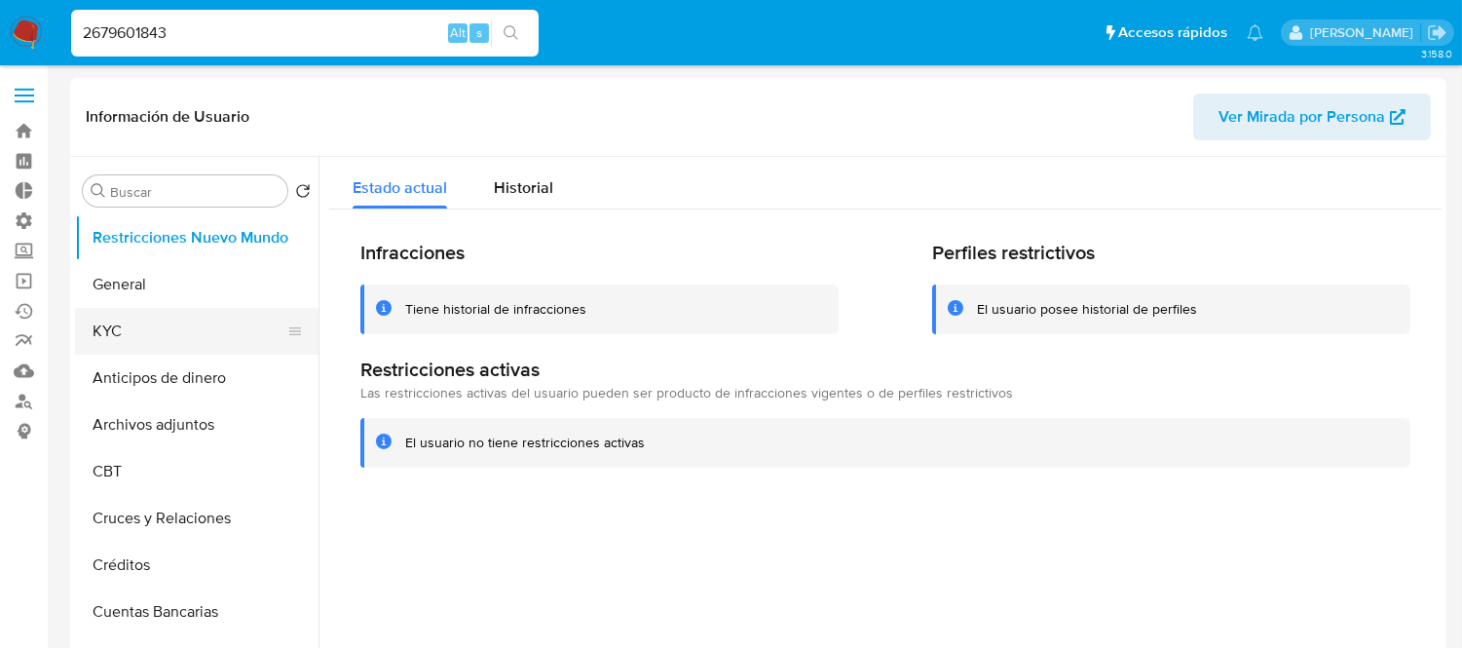
click at [129, 331] on button "KYC" at bounding box center [189, 331] width 228 height 47
select select "10"
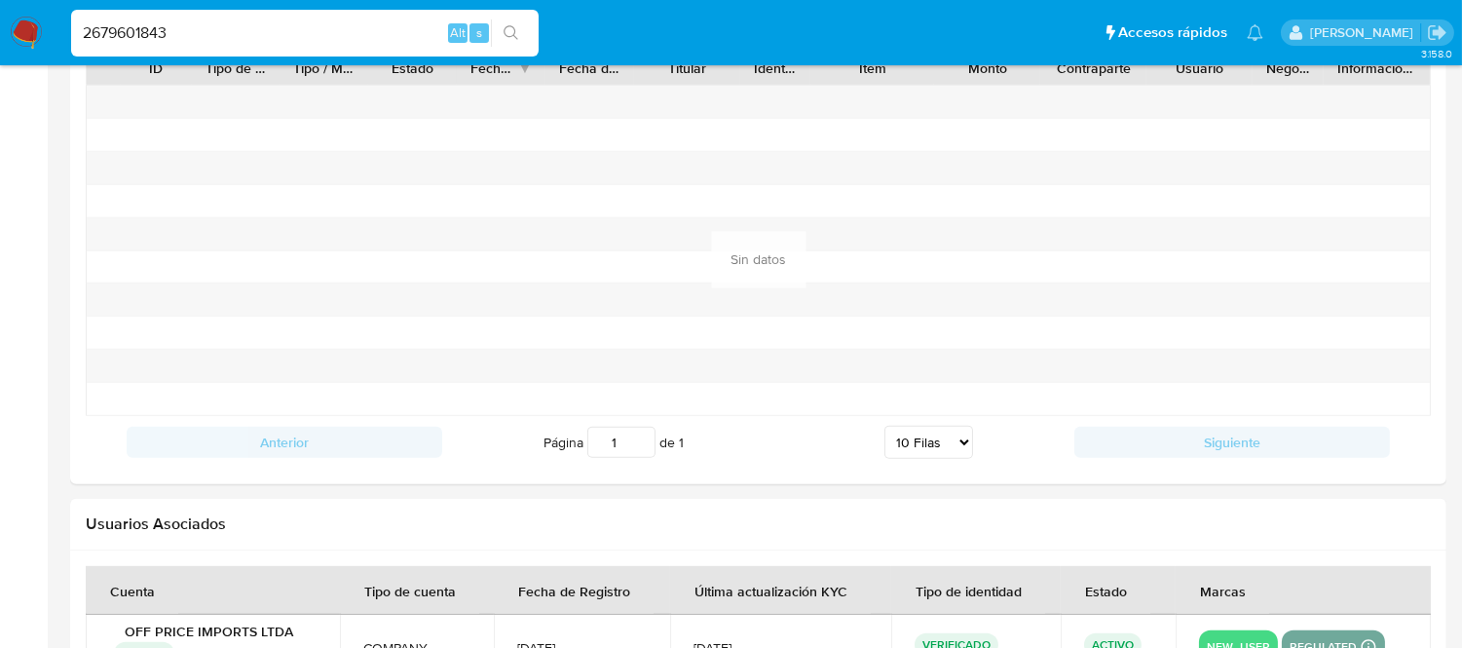
scroll to position [2168, 0]
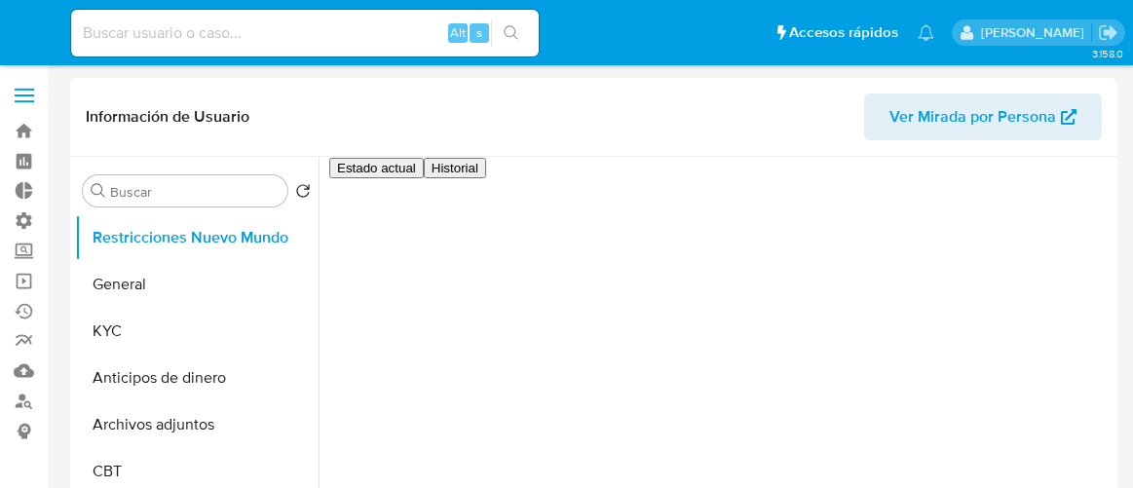
select select "10"
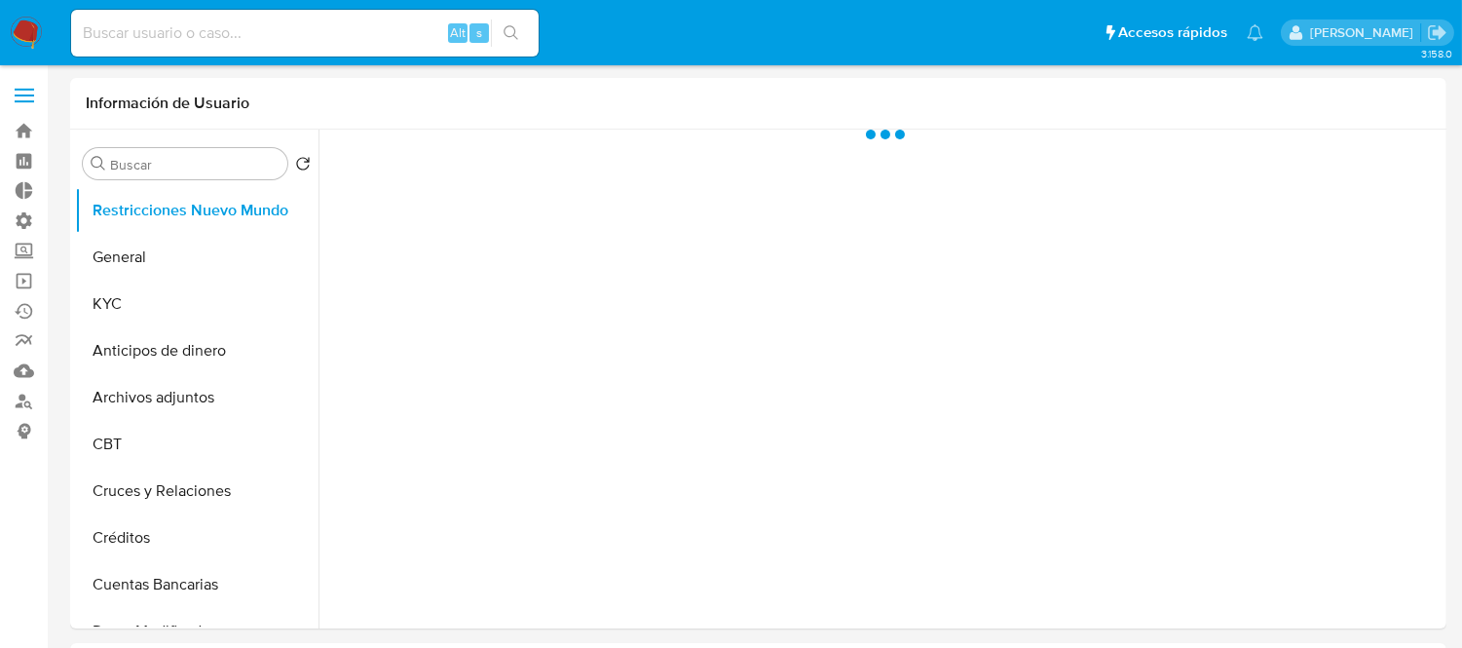
click at [153, 42] on input at bounding box center [305, 32] width 468 height 25
paste input "294571874"
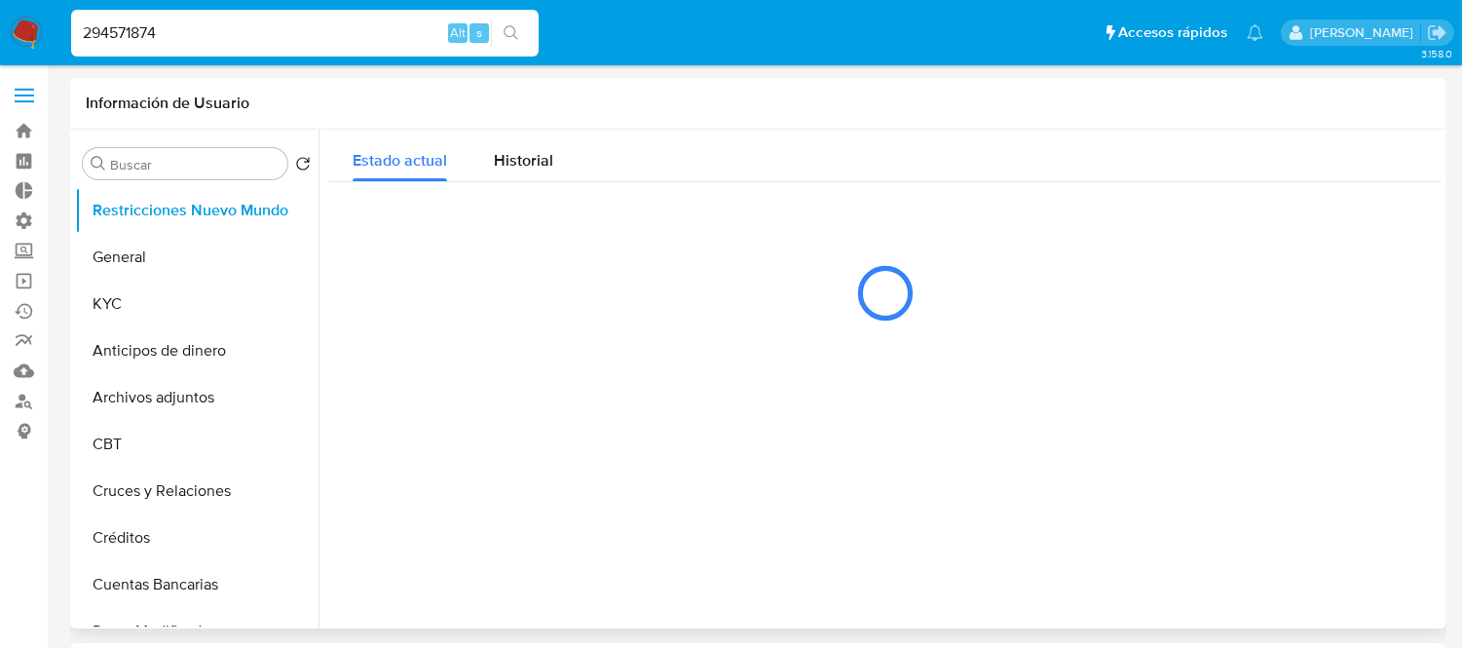
type input "294571874"
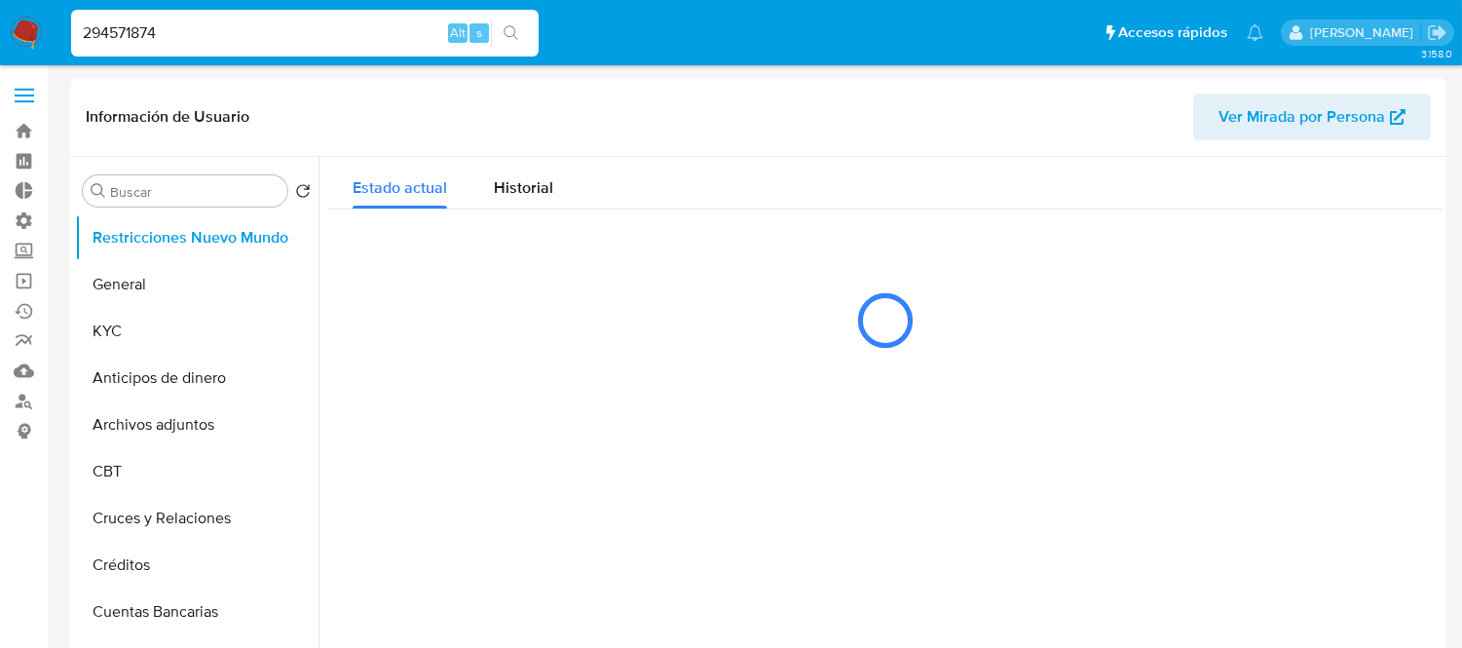
select select "10"
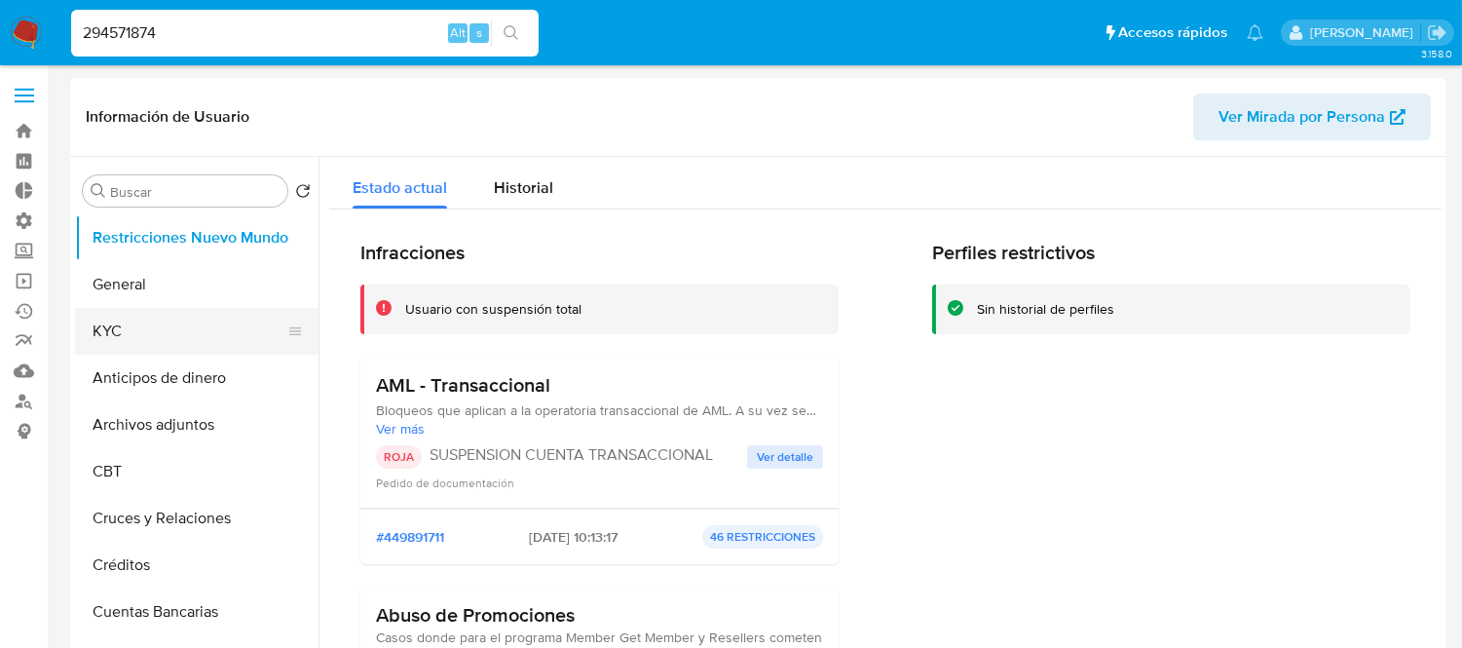
click at [79, 328] on button "KYC" at bounding box center [189, 331] width 228 height 47
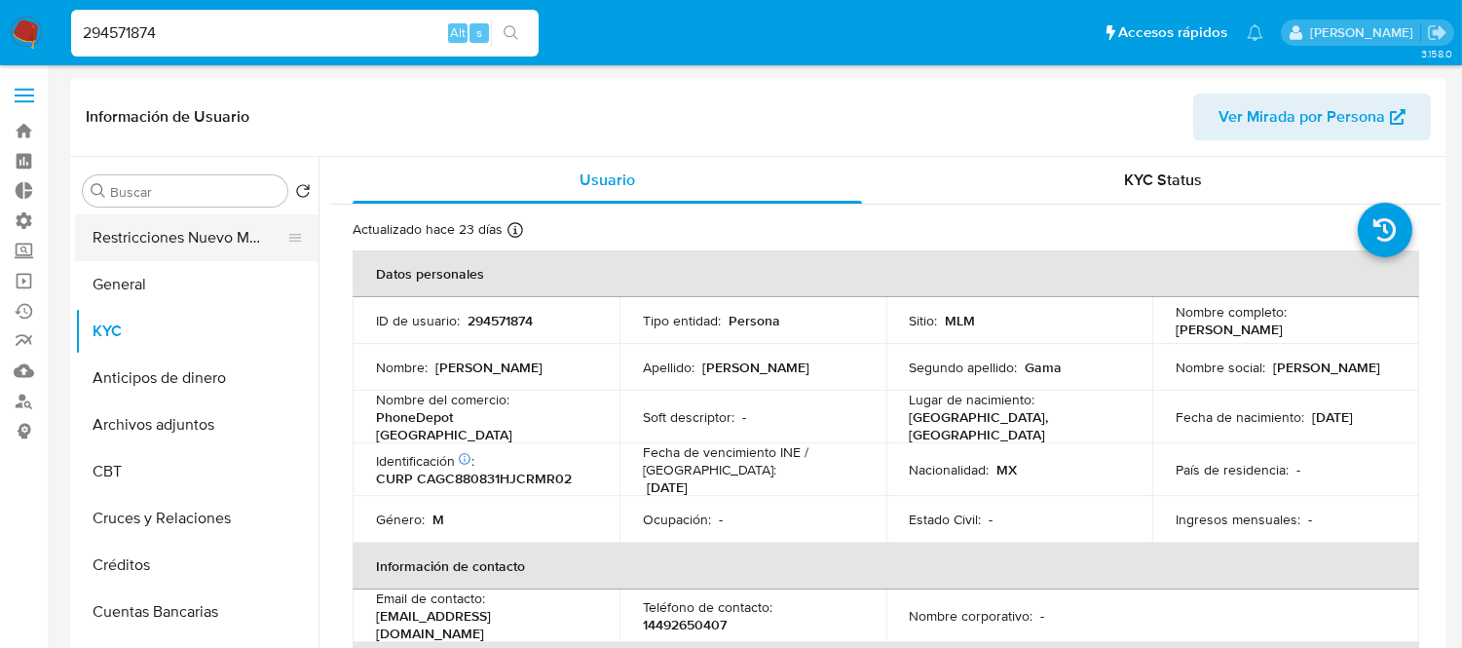
click at [177, 232] on button "Restricciones Nuevo Mundo" at bounding box center [189, 237] width 228 height 47
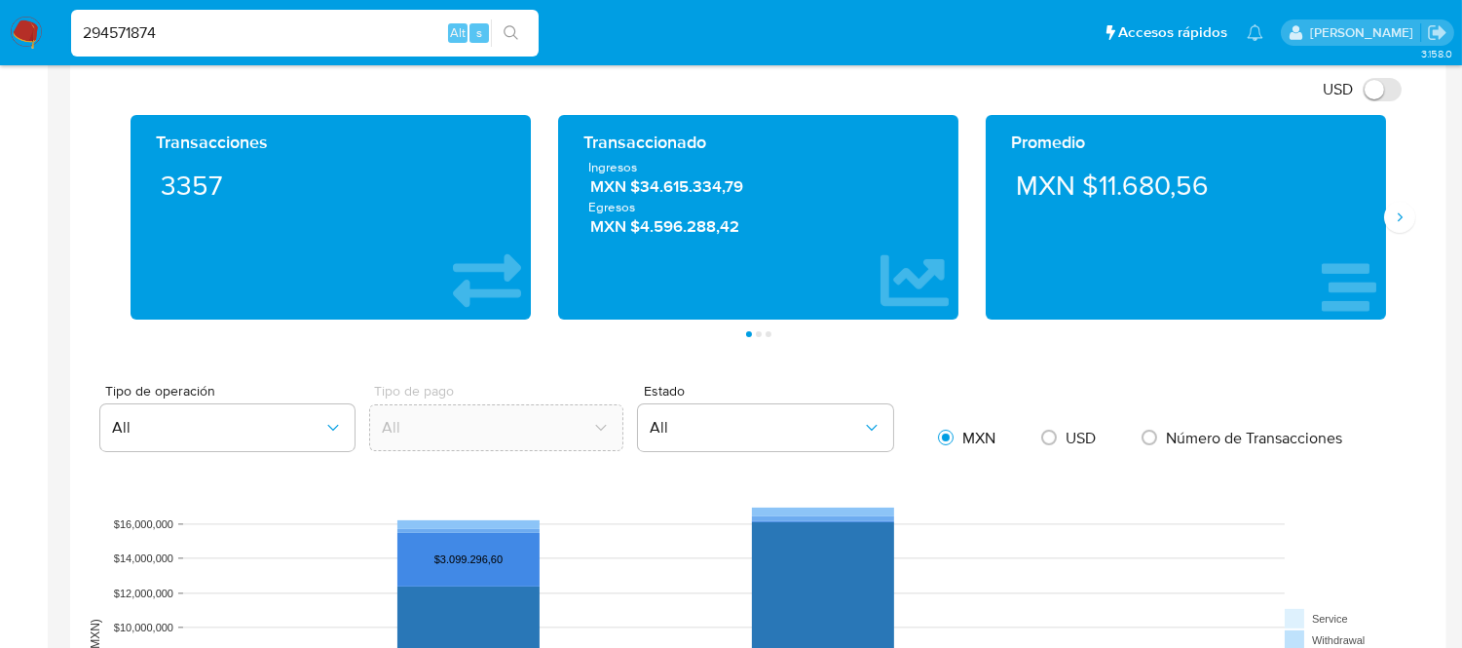
scroll to position [865, 0]
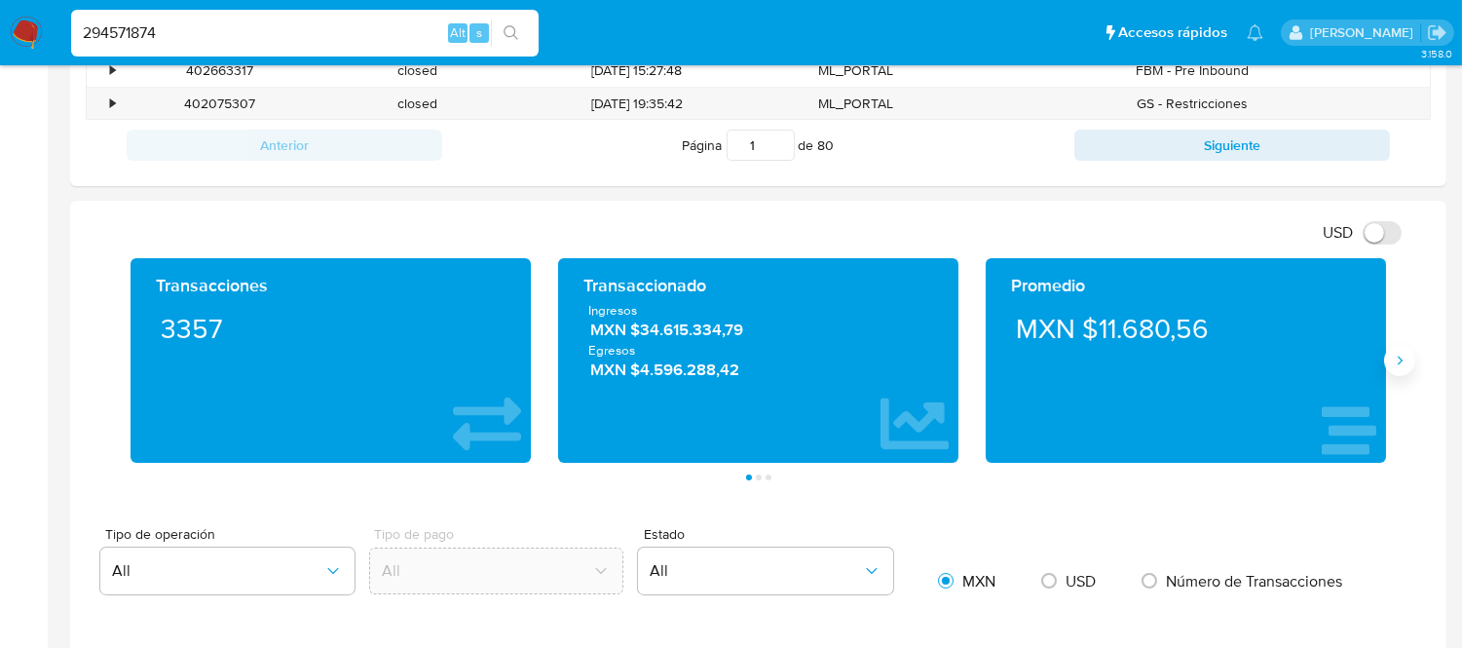
click at [1405, 357] on icon "Siguiente" at bounding box center [1400, 361] width 16 height 16
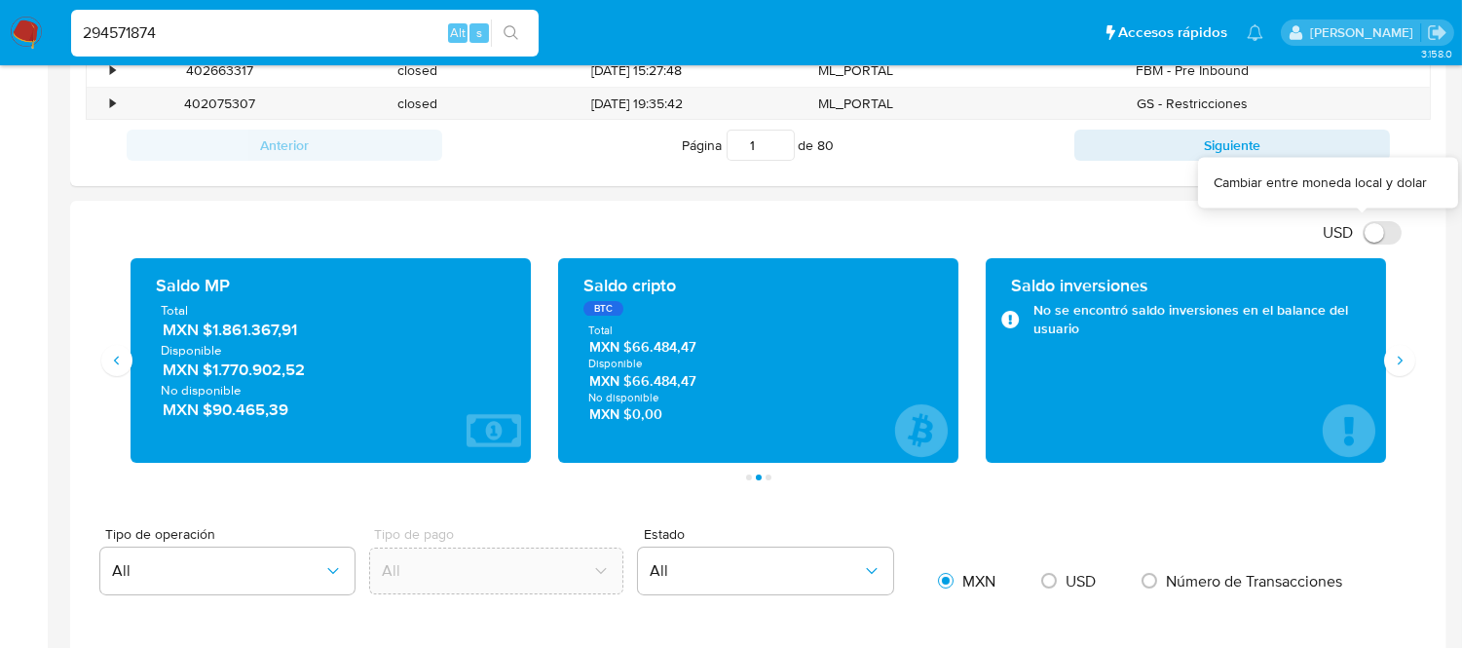
click at [1376, 235] on input "USD" at bounding box center [1382, 232] width 39 height 23
checkbox input "true"
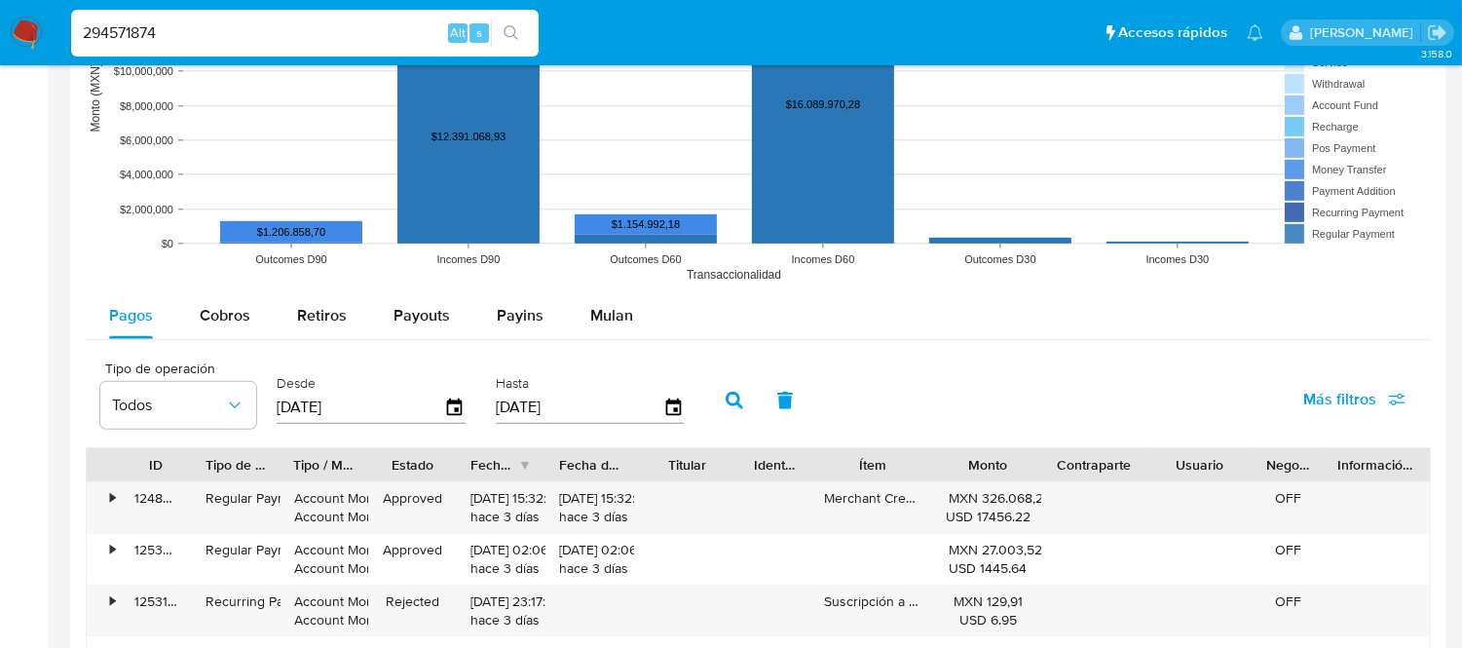
scroll to position [1731, 0]
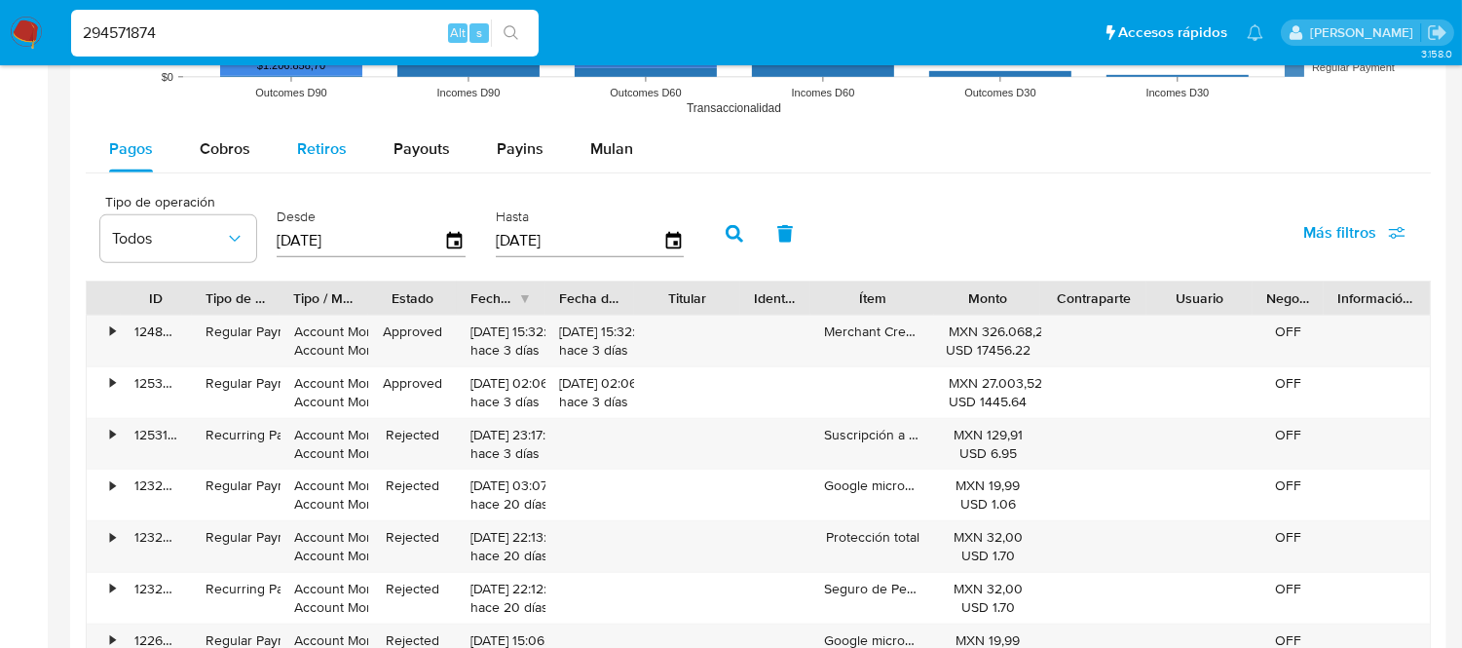
click at [318, 147] on span "Retiros" at bounding box center [322, 148] width 50 height 22
select select "10"
